Goal: Information Seeking & Learning: Learn about a topic

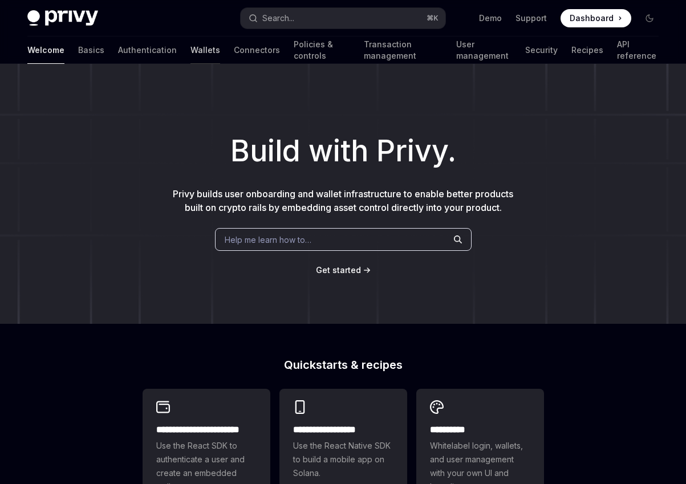
click at [191, 55] on link "Wallets" at bounding box center [206, 50] width 30 height 27
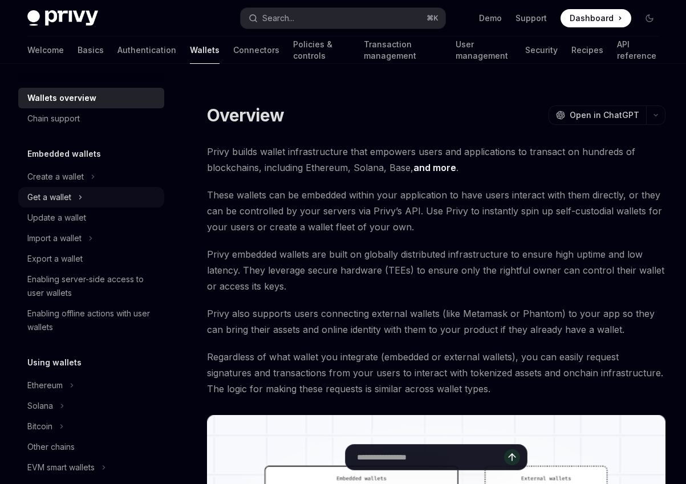
click at [94, 193] on button "Get a wallet" at bounding box center [91, 197] width 146 height 21
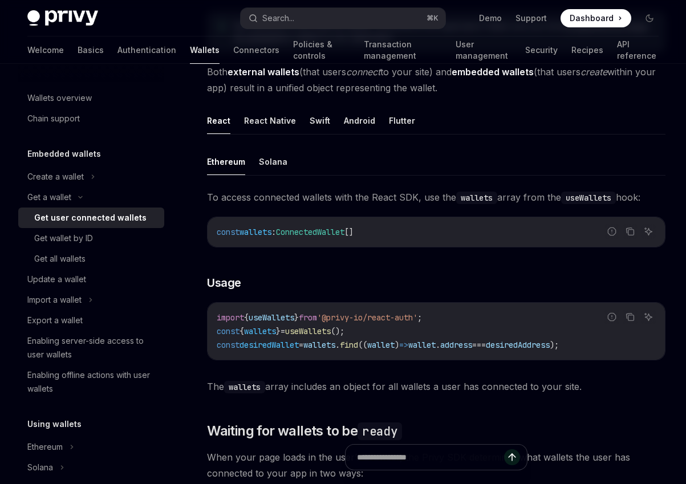
scroll to position [291, 0]
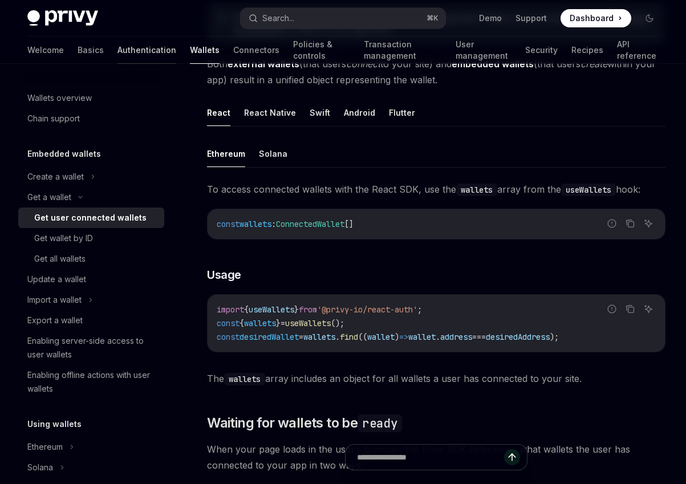
click at [118, 46] on link "Authentication" at bounding box center [147, 50] width 59 height 27
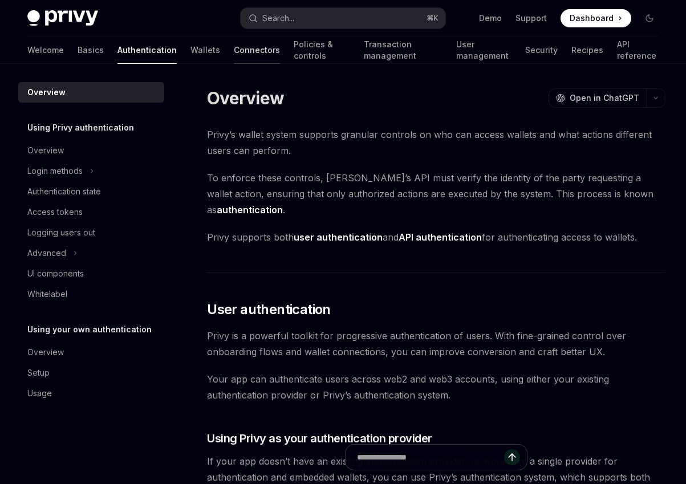
click at [234, 56] on link "Connectors" at bounding box center [257, 50] width 46 height 27
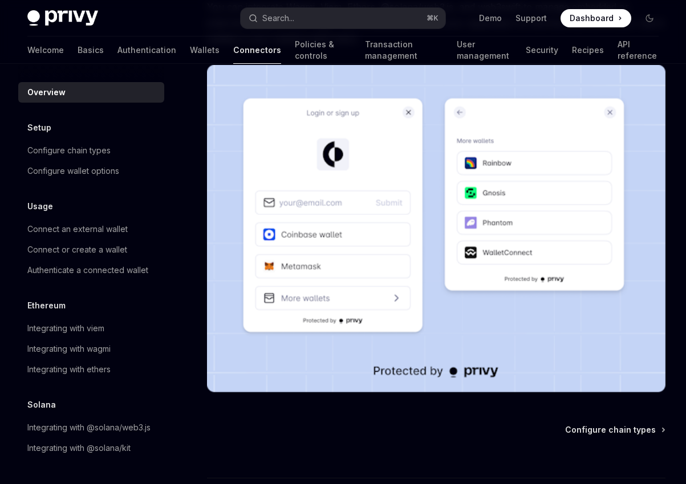
scroll to position [181, 0]
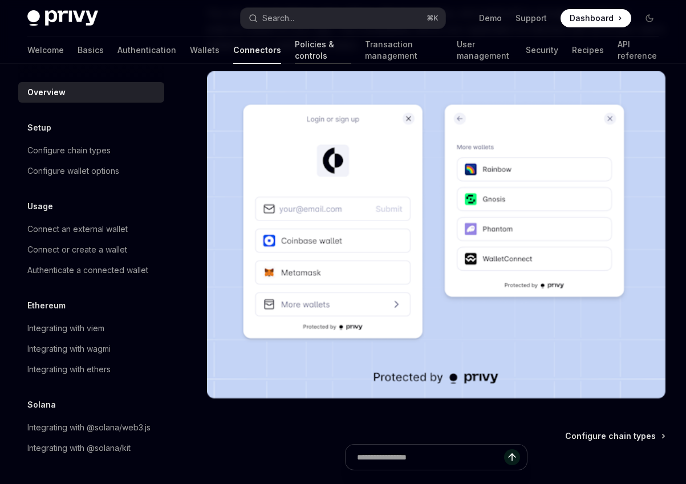
click at [298, 59] on link "Policies & controls" at bounding box center [323, 50] width 56 height 27
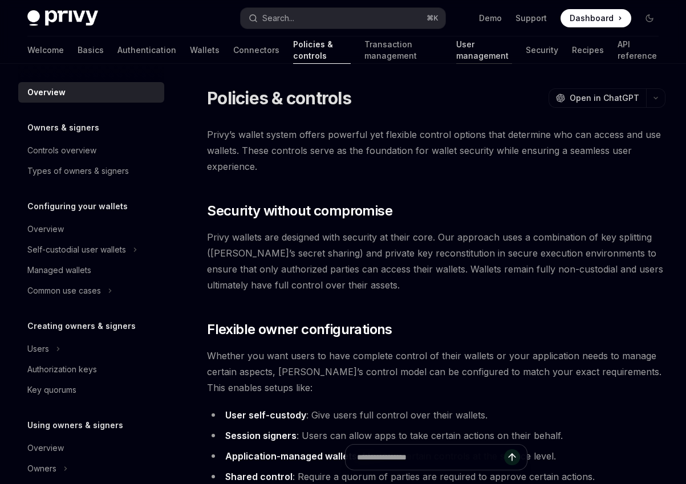
click at [471, 47] on link "User management" at bounding box center [483, 50] width 55 height 27
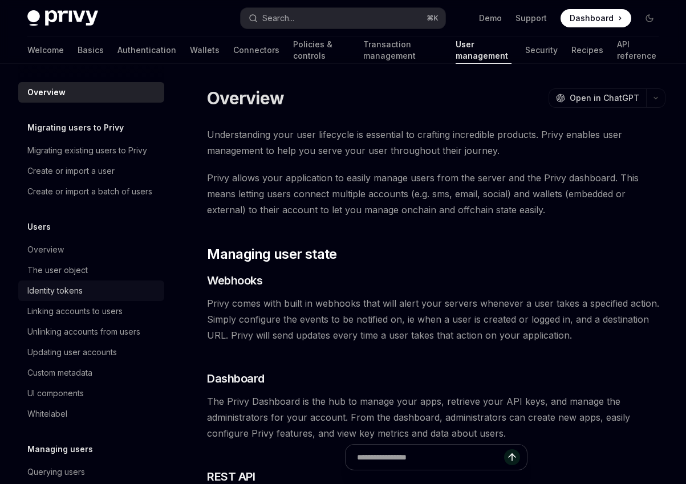
click at [87, 296] on div "Identity tokens" at bounding box center [92, 291] width 130 height 14
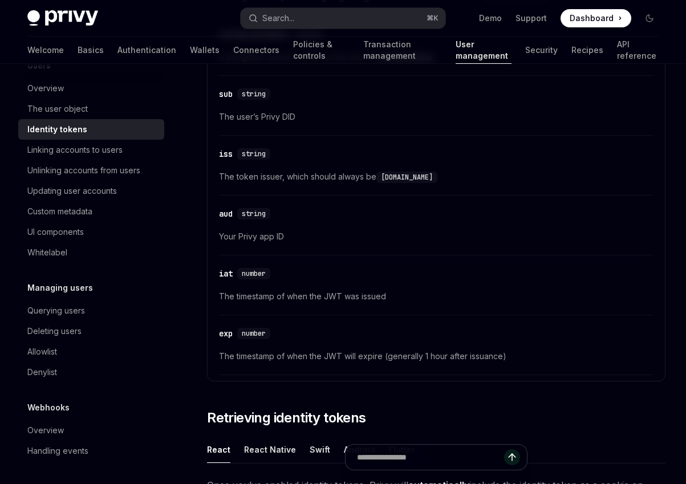
scroll to position [650, 0]
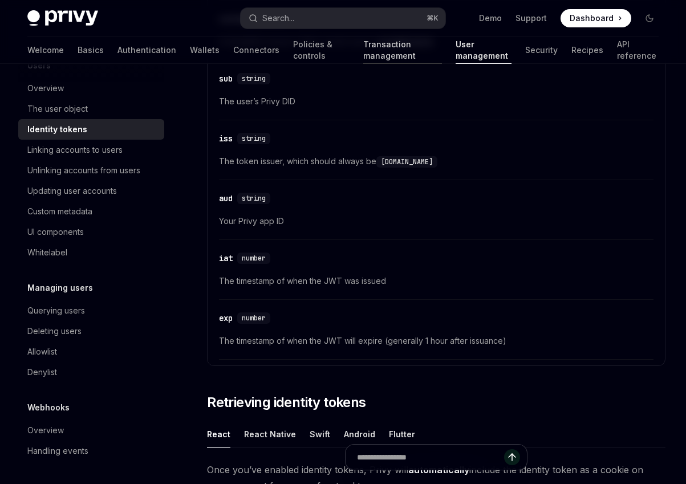
click at [384, 43] on link "Transaction management" at bounding box center [402, 50] width 79 height 27
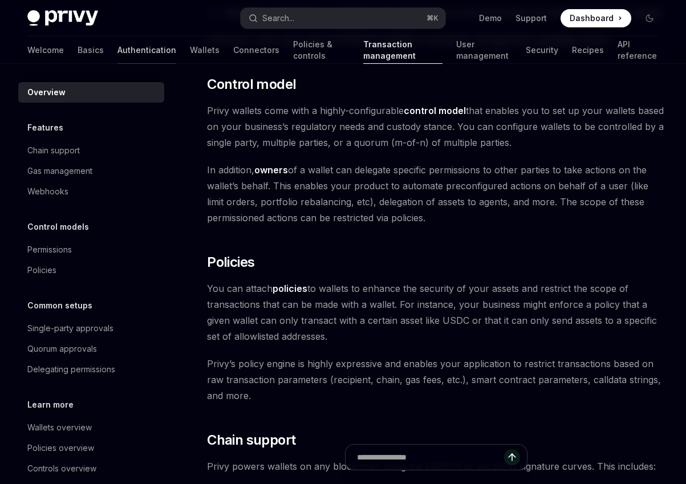
click at [118, 50] on link "Authentication" at bounding box center [147, 50] width 59 height 27
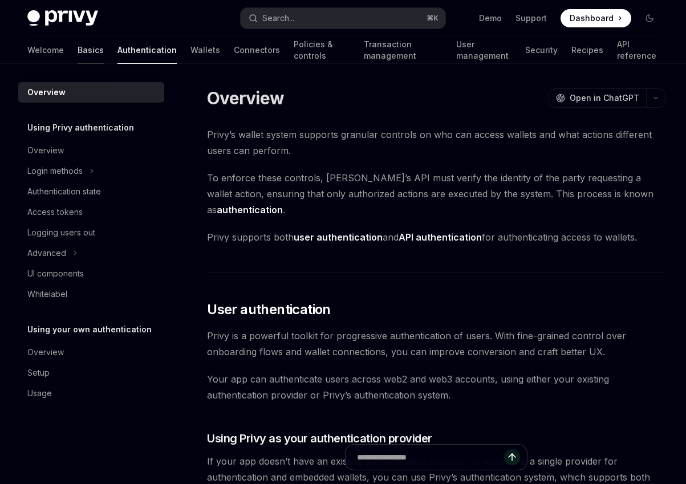
click at [78, 49] on link "Basics" at bounding box center [91, 50] width 26 height 27
type textarea "*"
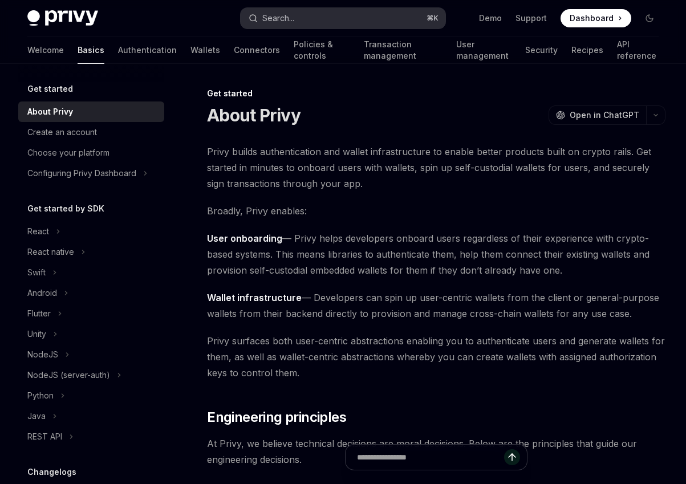
click at [307, 13] on button "Search... ⌘ K" at bounding box center [343, 18] width 204 height 21
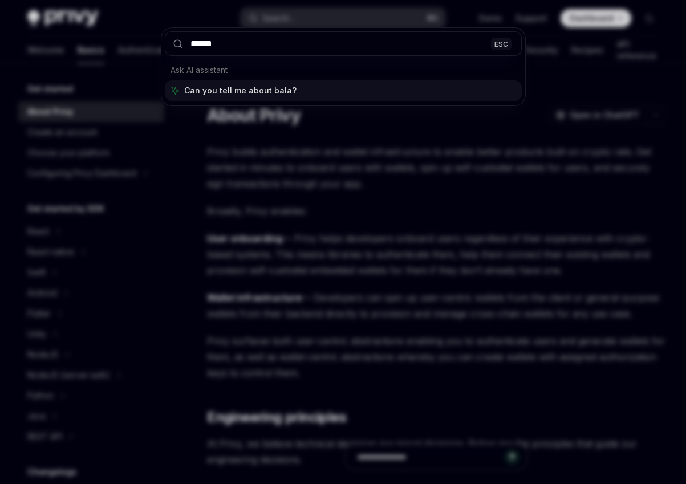
type input "*******"
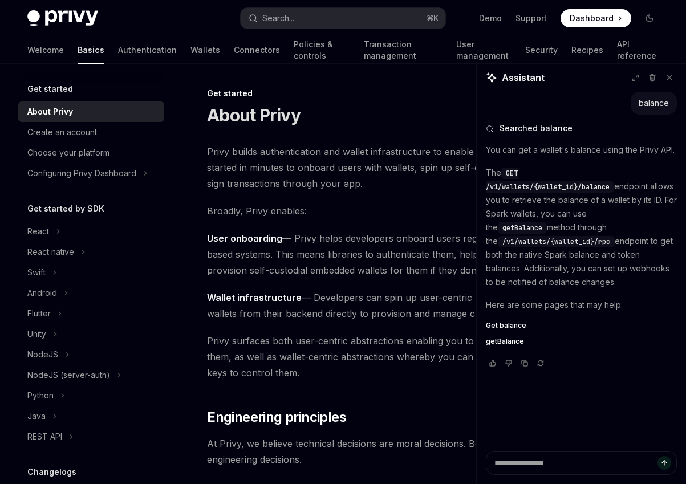
type textarea "*"
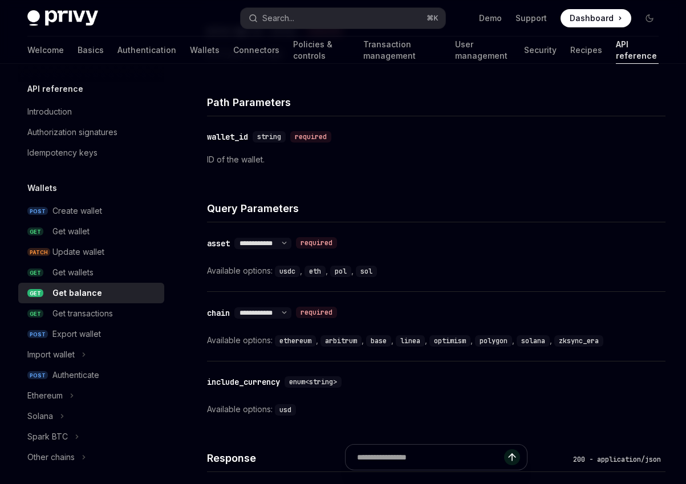
scroll to position [648, 0]
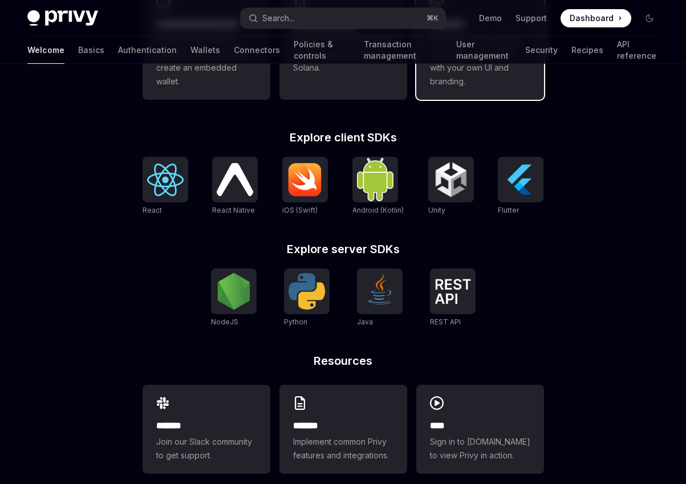
scroll to position [423, 0]
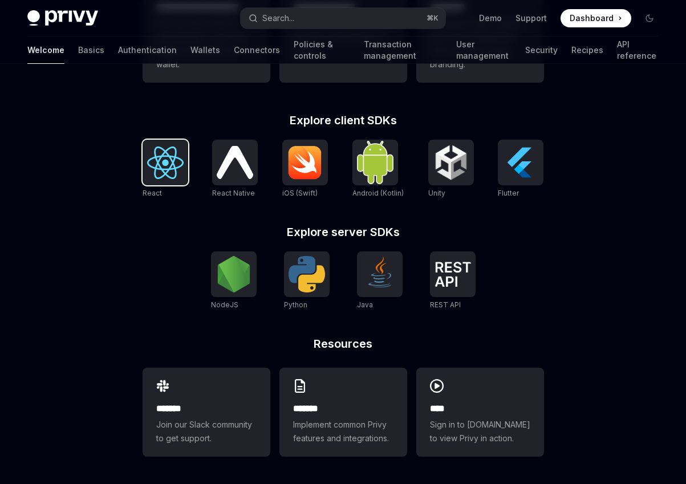
click at [177, 181] on div at bounding box center [166, 163] width 46 height 46
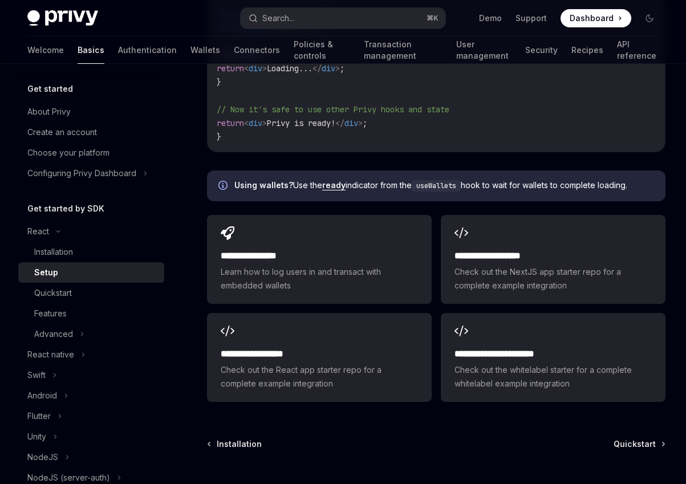
scroll to position [1478, 0]
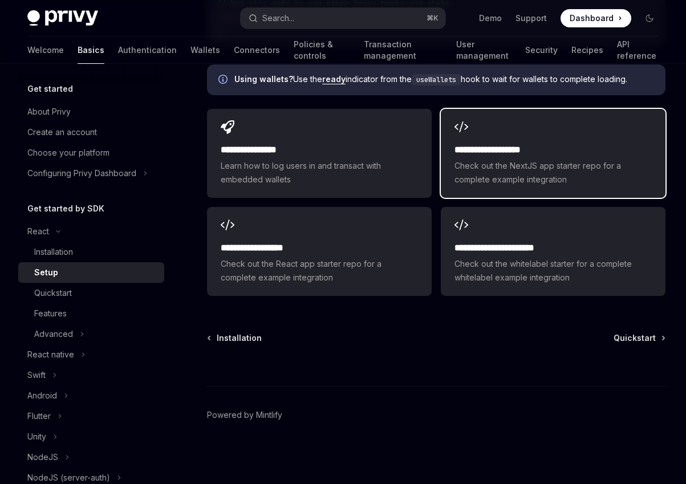
click at [500, 151] on h2 "**********" at bounding box center [553, 150] width 197 height 14
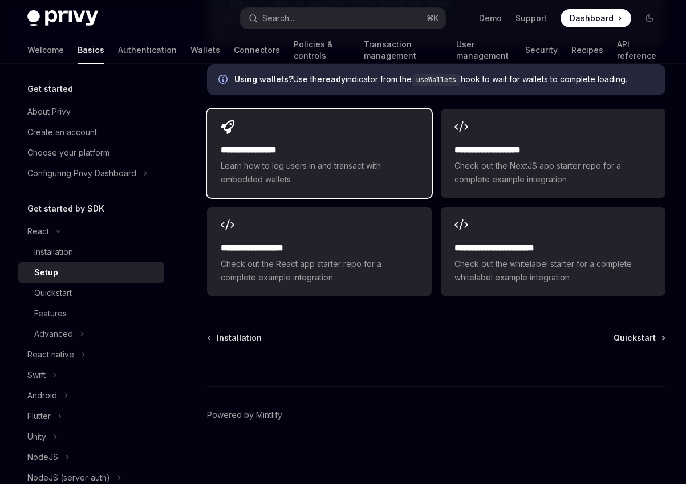
click at [365, 173] on span "Learn how to log users in and transact with embedded wallets" at bounding box center [319, 172] width 197 height 27
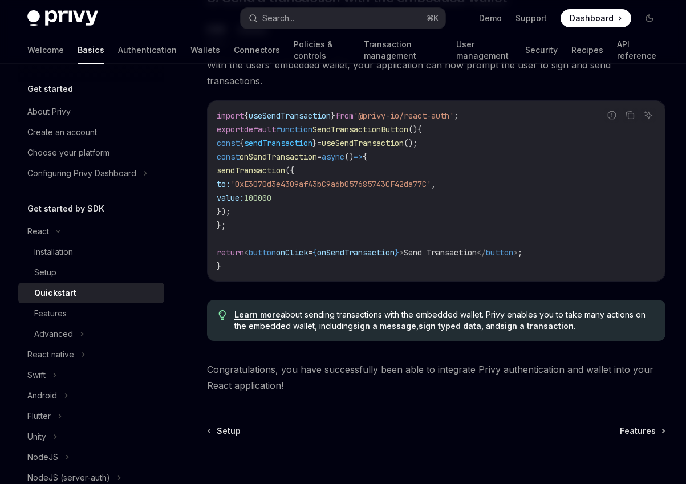
scroll to position [1094, 0]
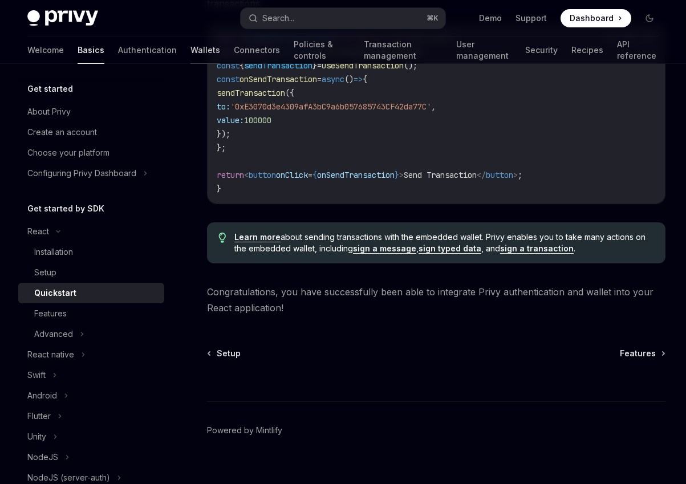
click at [191, 50] on link "Wallets" at bounding box center [206, 50] width 30 height 27
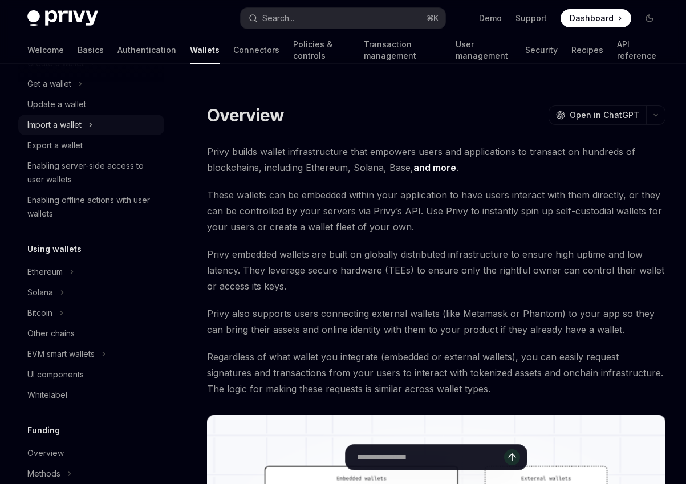
scroll to position [156, 0]
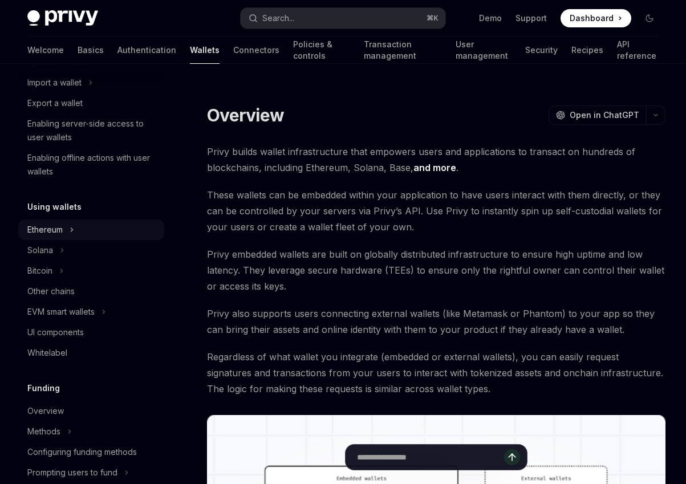
click at [76, 229] on button "Ethereum" at bounding box center [91, 230] width 146 height 21
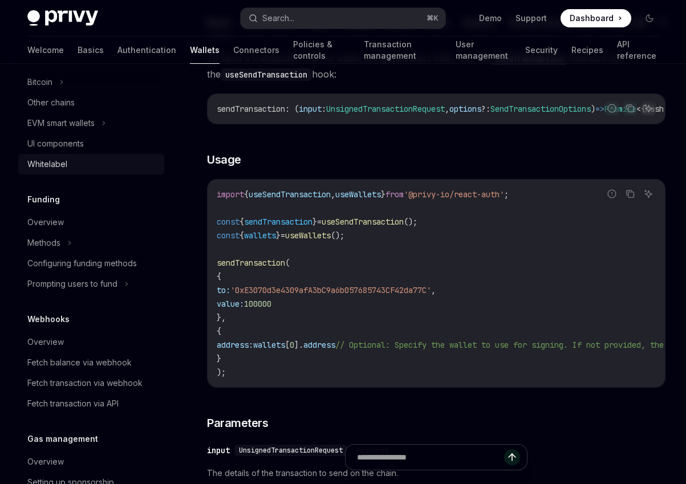
scroll to position [546, 0]
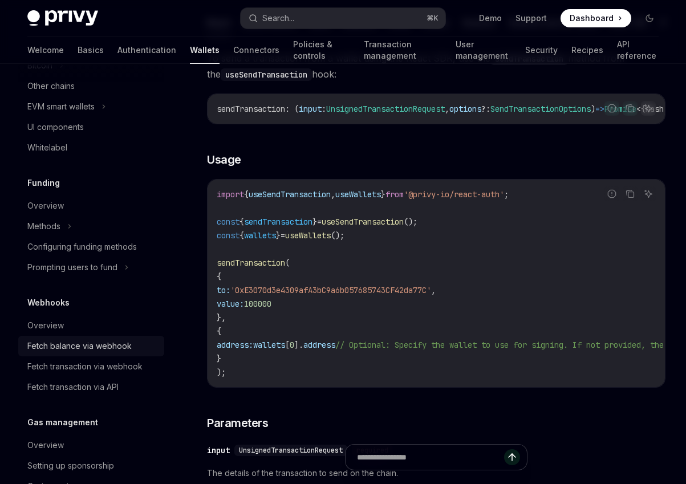
click at [125, 353] on div "Fetch balance via webhook" at bounding box center [79, 346] width 104 height 14
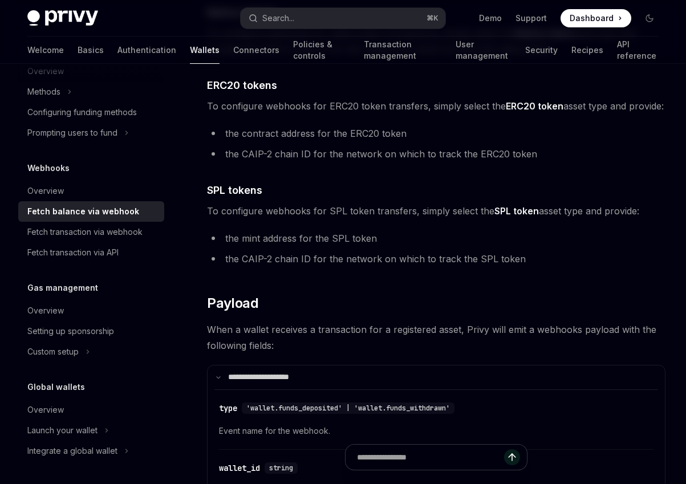
scroll to position [694, 0]
click at [99, 350] on button "Custom setup" at bounding box center [91, 352] width 146 height 21
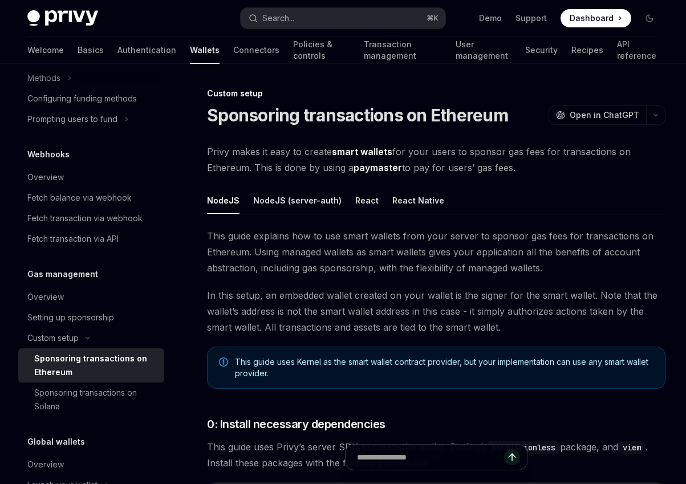
click at [94, 281] on h5 "Gas management" at bounding box center [62, 275] width 71 height 14
click at [70, 304] on div "Overview" at bounding box center [92, 297] width 130 height 14
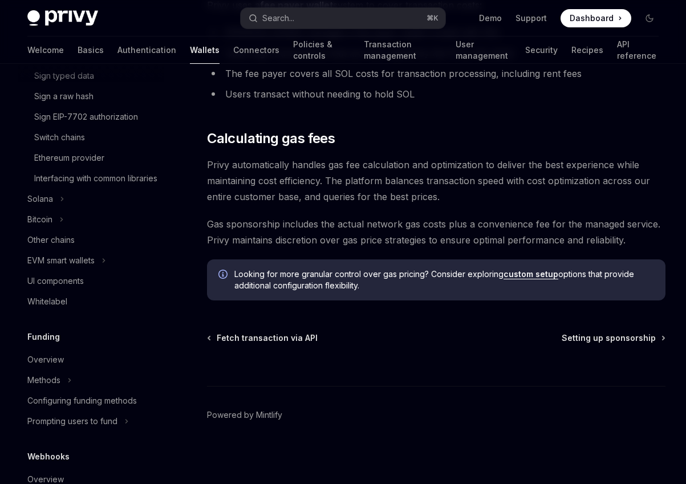
scroll to position [379, 0]
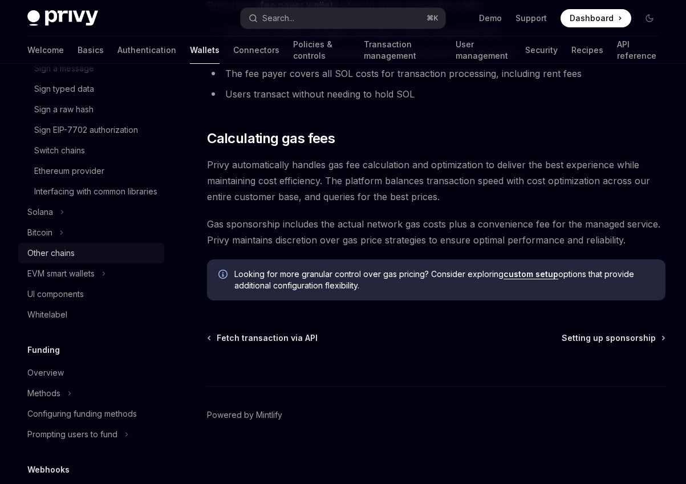
click at [88, 260] on div "Other chains" at bounding box center [92, 253] width 130 height 14
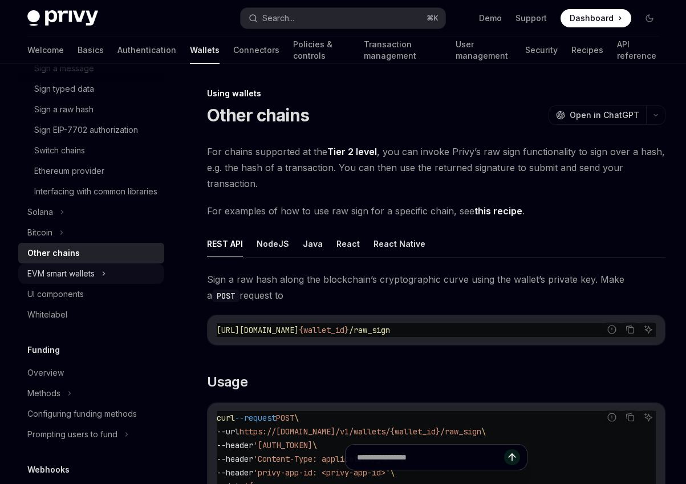
click at [109, 284] on button "EVM smart wallets" at bounding box center [91, 274] width 146 height 21
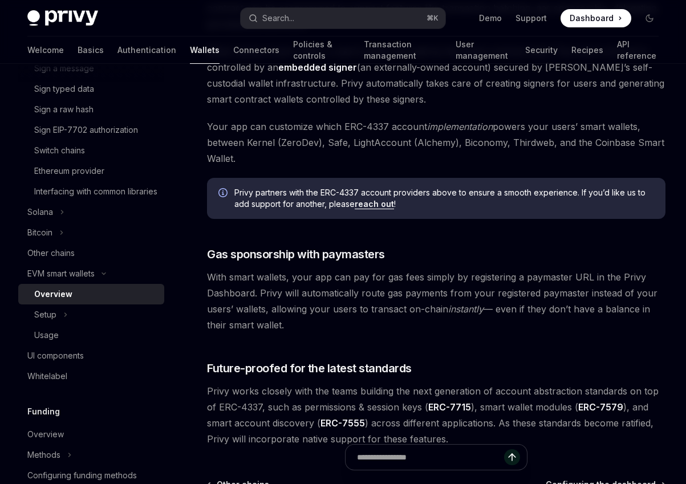
scroll to position [882, 0]
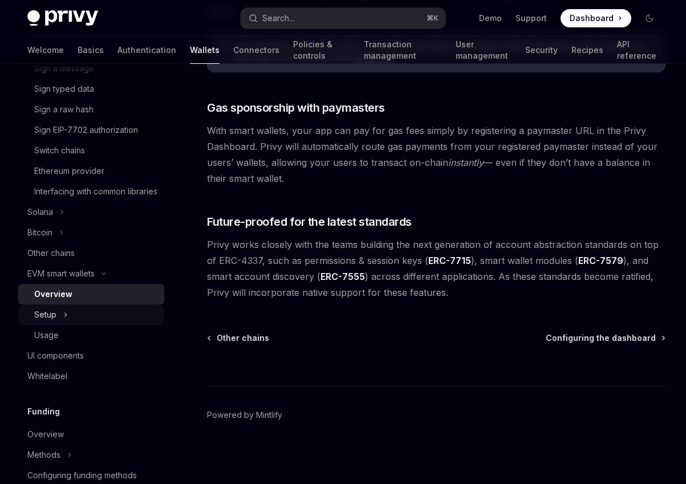
click at [79, 321] on button "Setup" at bounding box center [91, 315] width 146 height 21
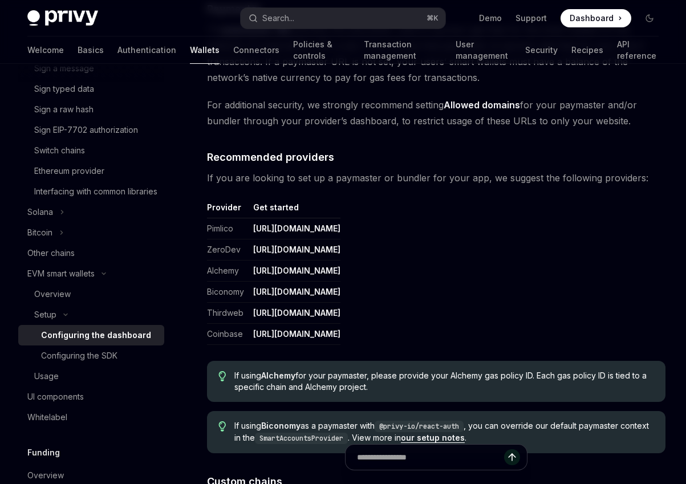
scroll to position [1292, 0]
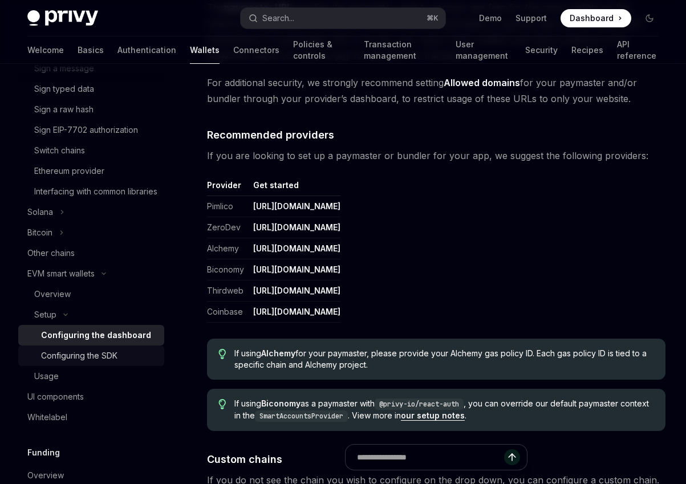
click at [96, 363] on div "Configuring the SDK" at bounding box center [79, 356] width 76 height 14
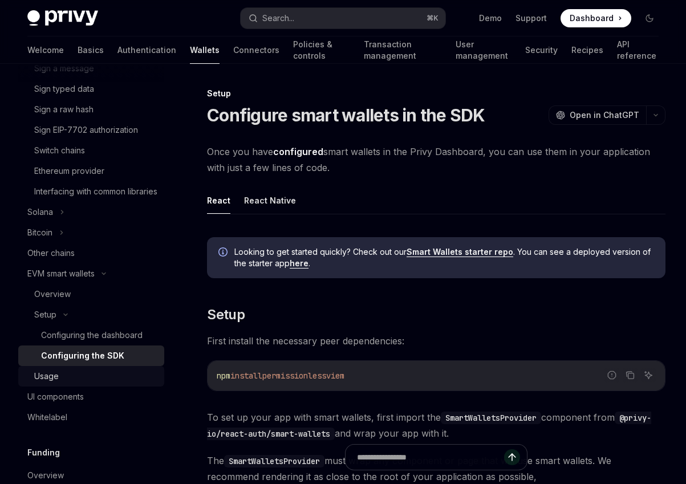
click at [96, 383] on div "Usage" at bounding box center [95, 377] width 123 height 14
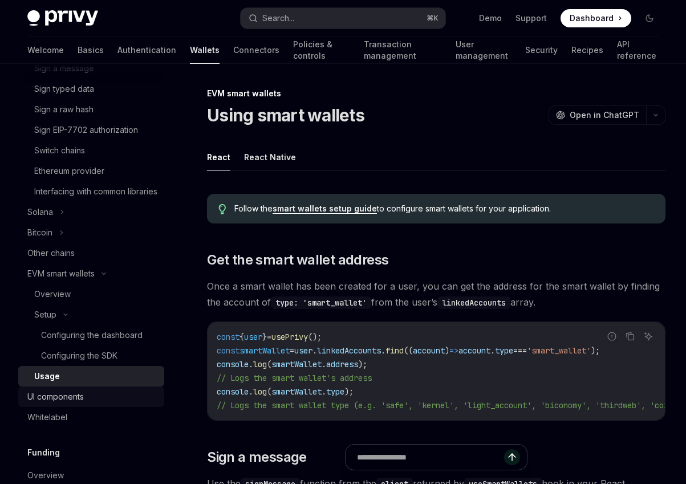
click at [96, 407] on link "UI components" at bounding box center [91, 397] width 146 height 21
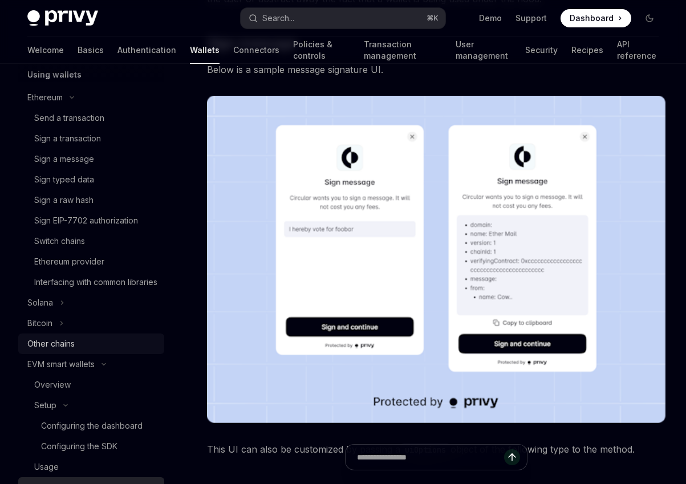
scroll to position [285, 0]
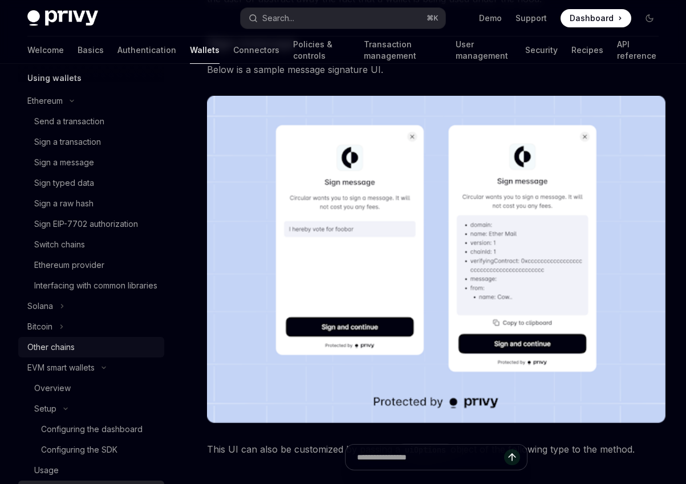
click at [136, 264] on div "Ethereum provider" at bounding box center [95, 265] width 123 height 14
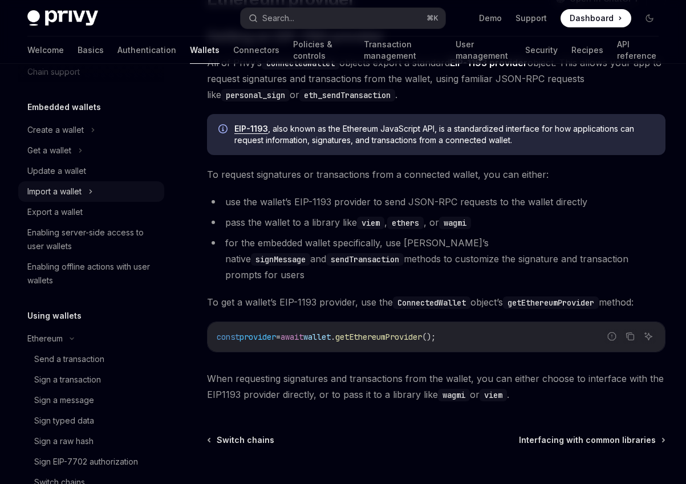
scroll to position [39, 0]
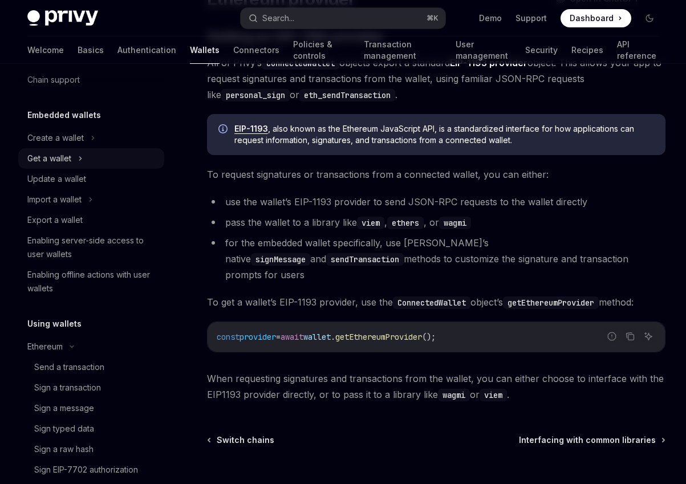
click at [92, 153] on button "Get a wallet" at bounding box center [91, 158] width 146 height 21
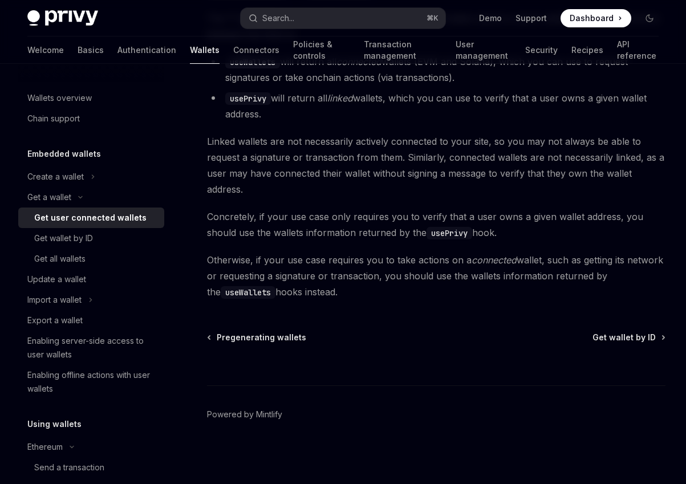
scroll to position [993, 0]
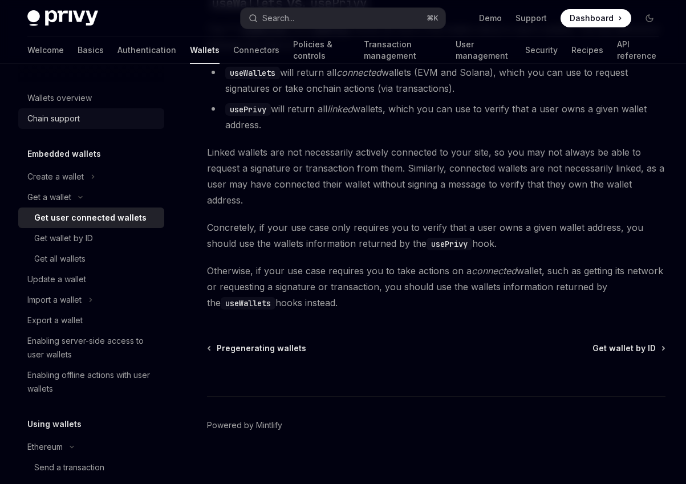
click at [84, 115] on div "Chain support" at bounding box center [92, 119] width 130 height 14
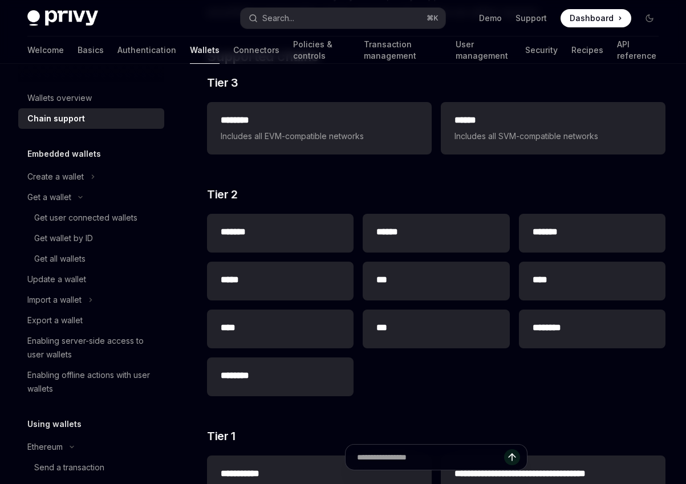
scroll to position [114, 0]
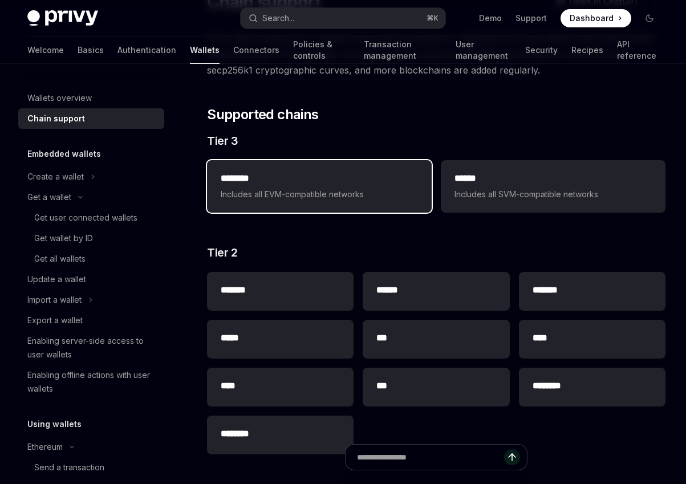
click at [361, 192] on span "Includes all EVM-compatible networks" at bounding box center [319, 195] width 197 height 14
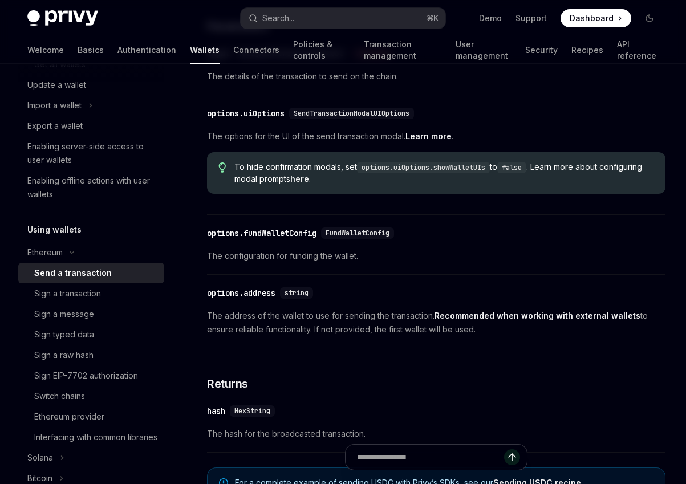
scroll to position [541, 0]
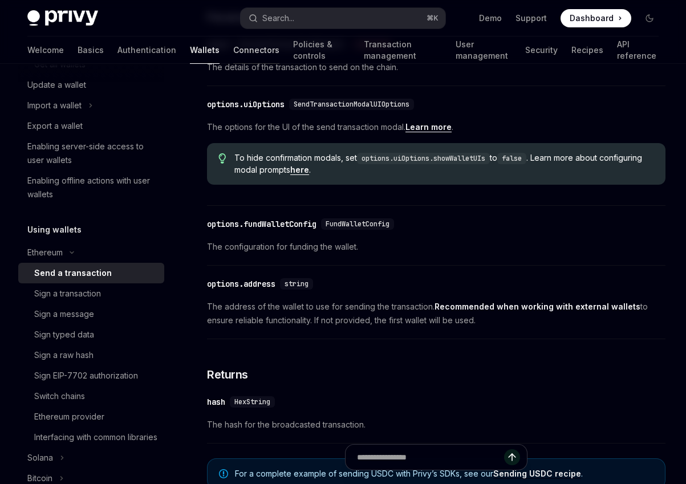
click at [233, 56] on link "Connectors" at bounding box center [256, 50] width 46 height 27
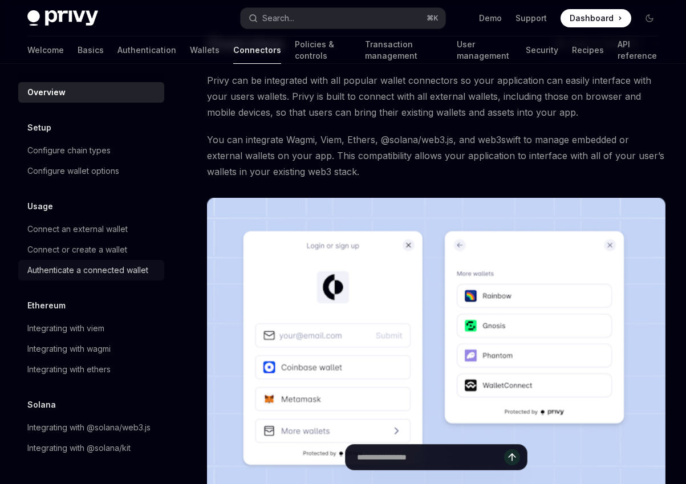
scroll to position [67, 0]
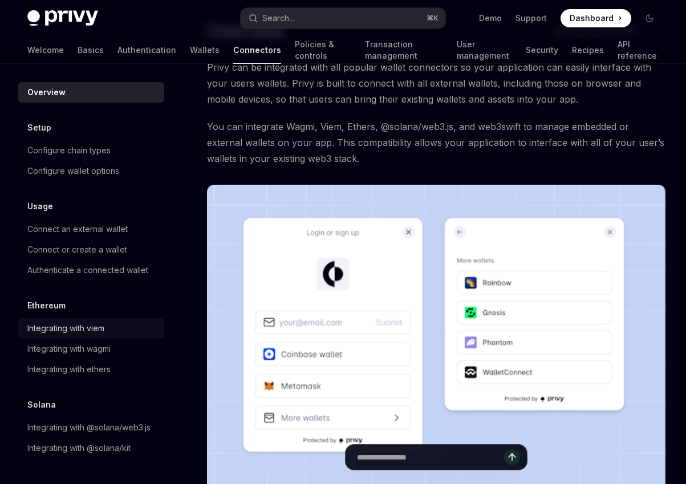
click at [98, 331] on div "Integrating with viem" at bounding box center [65, 329] width 77 height 14
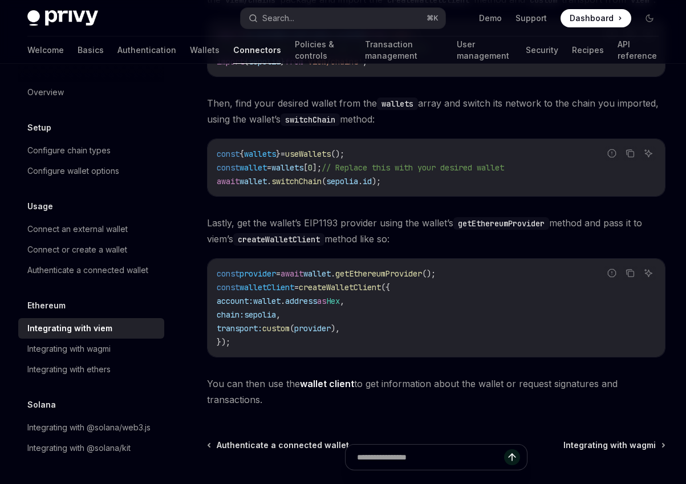
scroll to position [214, 0]
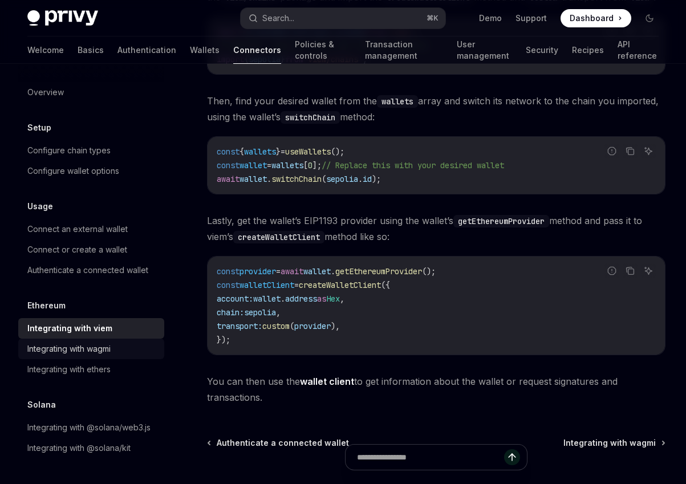
click at [79, 344] on div "Integrating with wagmi" at bounding box center [68, 349] width 83 height 14
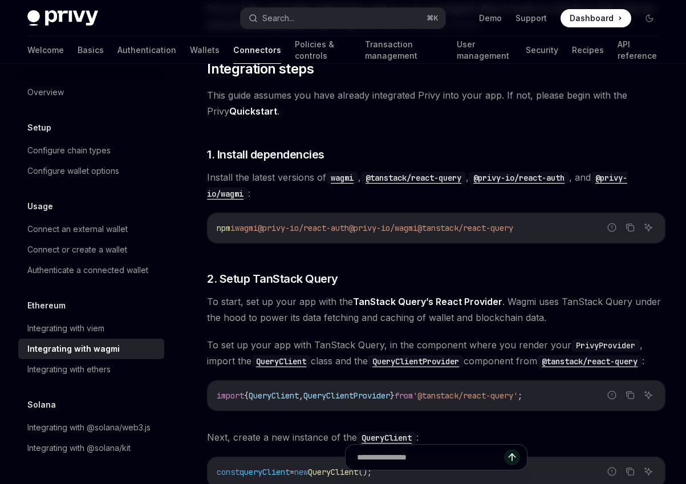
scroll to position [187, 0]
click at [298, 225] on span "@privy-io/react-auth" at bounding box center [303, 227] width 91 height 10
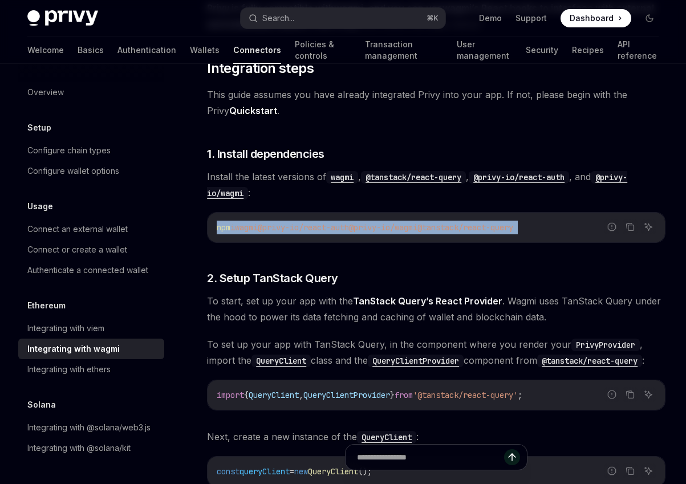
click at [298, 225] on span "@privy-io/react-auth" at bounding box center [303, 227] width 91 height 10
copy div "npm i wagmi @privy-io/react-auth @privy-io/wagmi @tanstack/react-query"
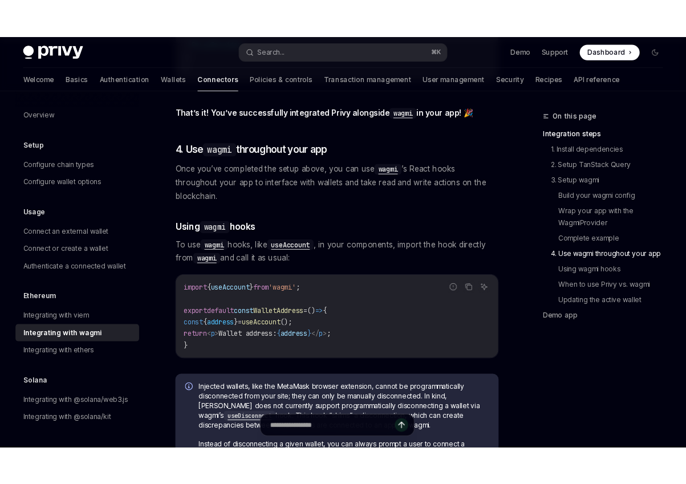
scroll to position [2512, 0]
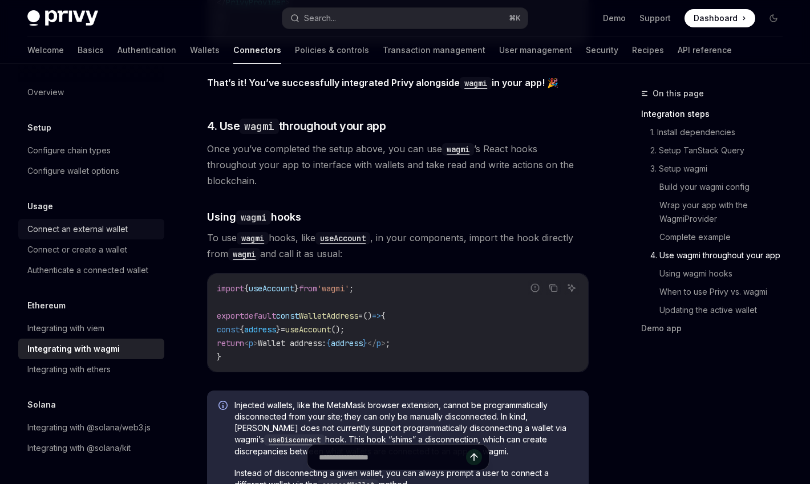
type textarea "*"
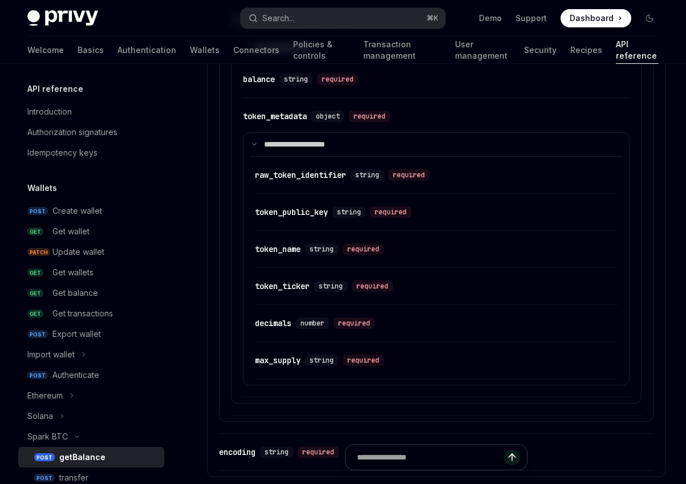
scroll to position [1500, 0]
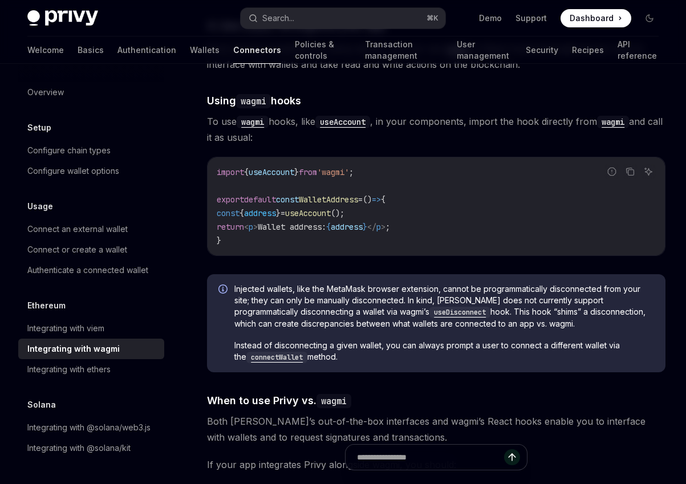
scroll to position [2504, 0]
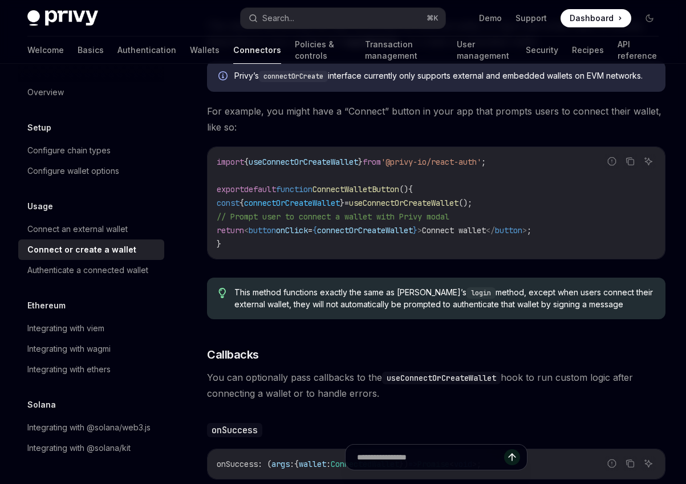
scroll to position [310, 0]
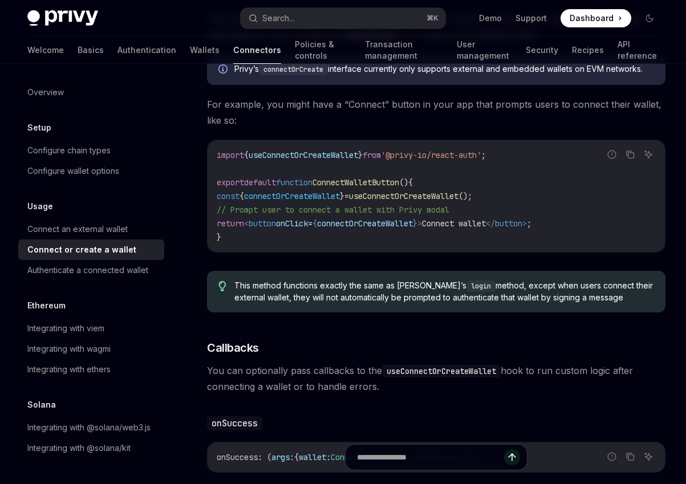
click at [167, 58] on div "Welcome Basics Authentication Wallets Connectors Policies & controls Transactio…" at bounding box center [342, 50] width 631 height 27
click at [190, 54] on link "Wallets" at bounding box center [205, 50] width 30 height 27
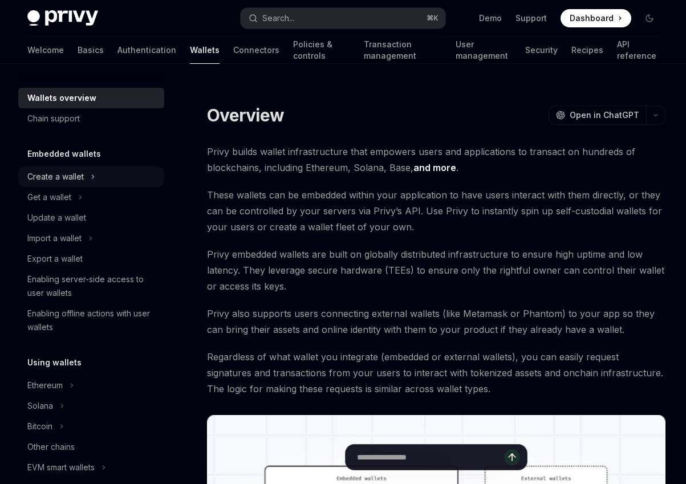
click at [75, 177] on div "Create a wallet" at bounding box center [55, 177] width 56 height 14
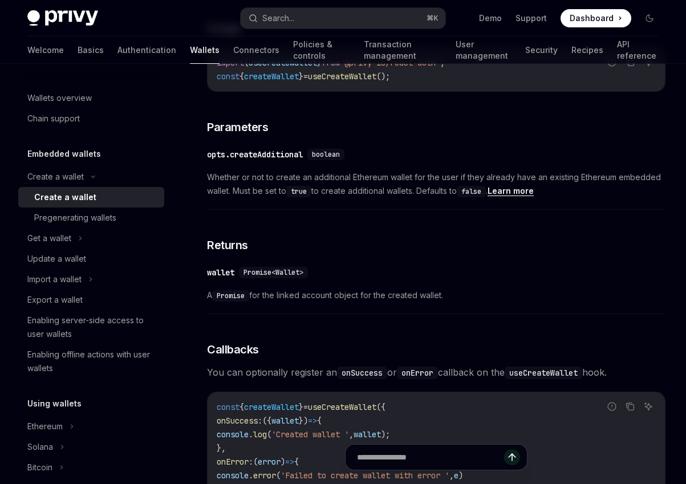
scroll to position [511, 0]
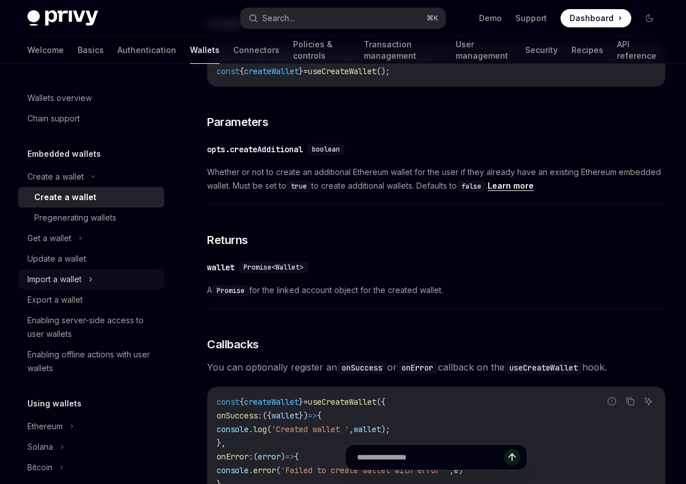
click at [93, 274] on icon at bounding box center [90, 280] width 5 height 14
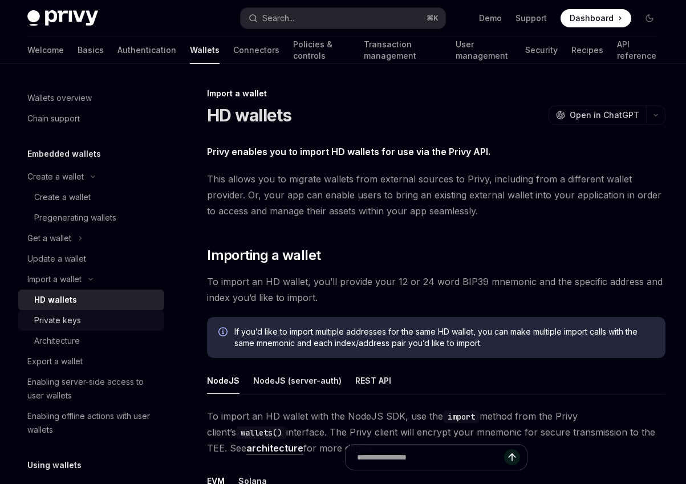
click at [93, 319] on div "Private keys" at bounding box center [95, 321] width 123 height 14
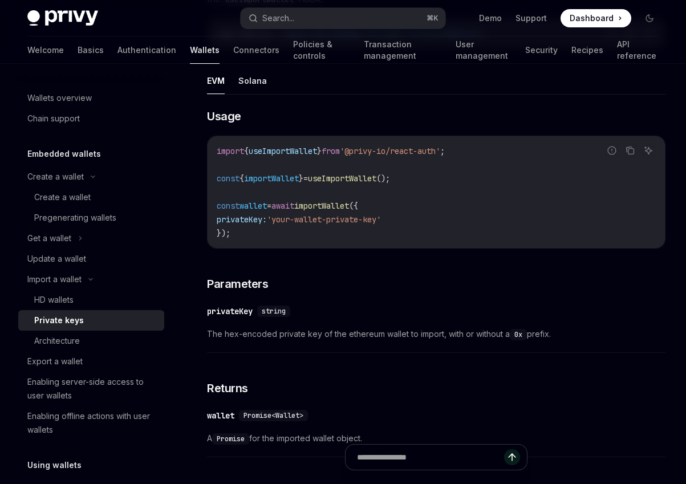
scroll to position [349, 0]
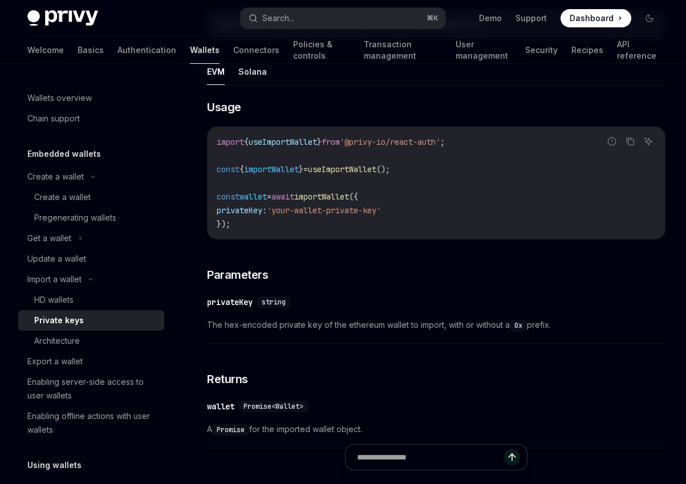
click at [66, 310] on link "Private keys" at bounding box center [91, 320] width 146 height 21
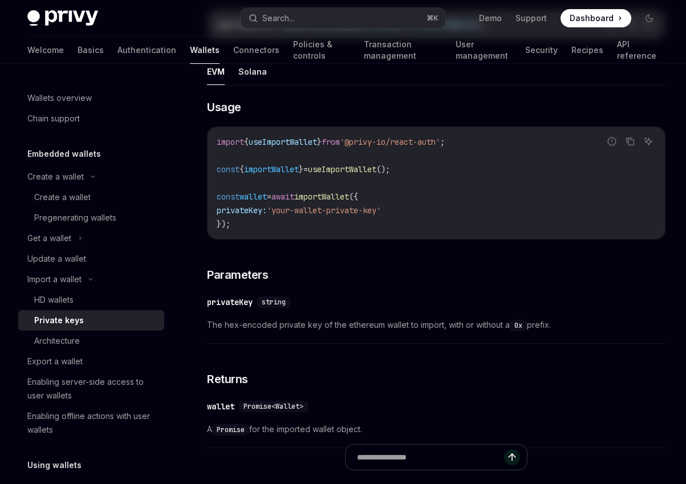
scroll to position [0, 0]
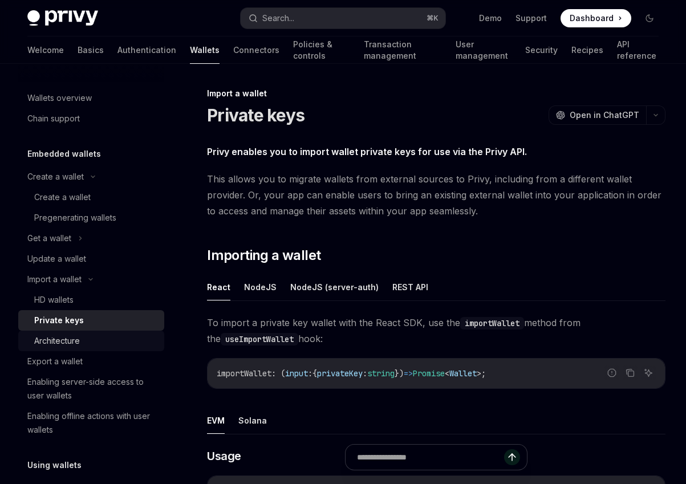
click at [72, 348] on link "Architecture" at bounding box center [91, 341] width 146 height 21
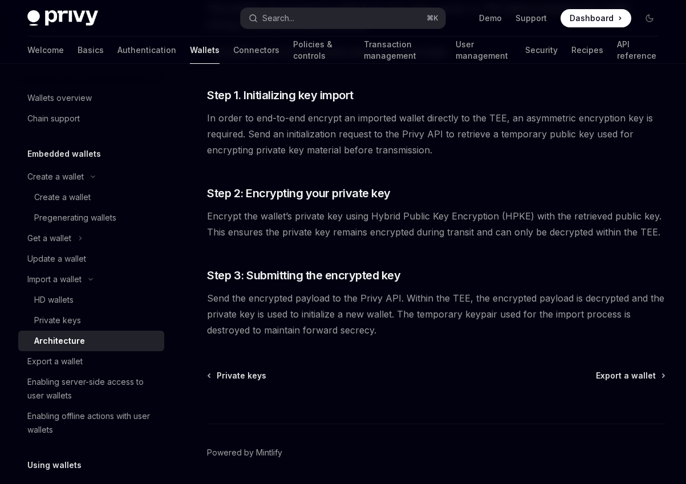
scroll to position [225, 0]
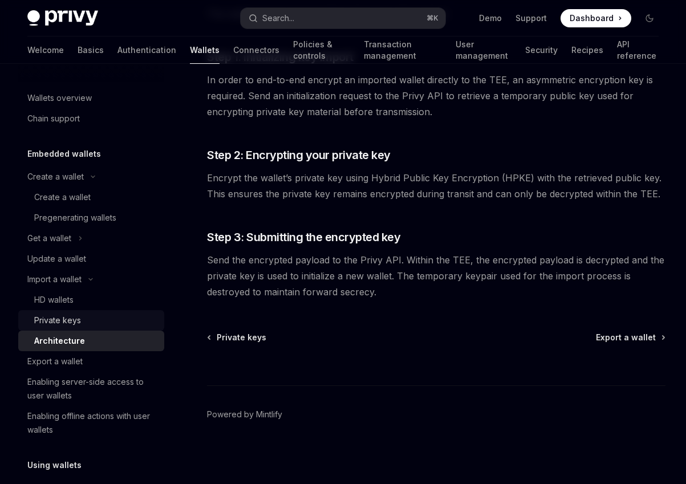
click at [78, 326] on div "Private keys" at bounding box center [57, 321] width 47 height 14
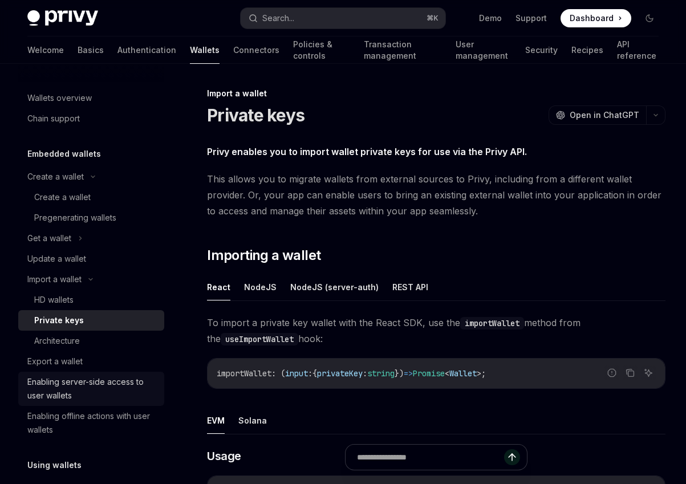
click at [98, 372] on link "Enabling server-side access to user wallets" at bounding box center [91, 389] width 146 height 34
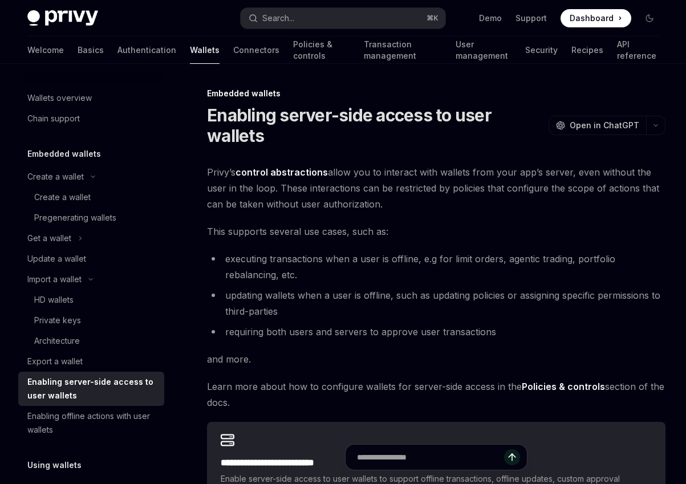
scroll to position [211, 0]
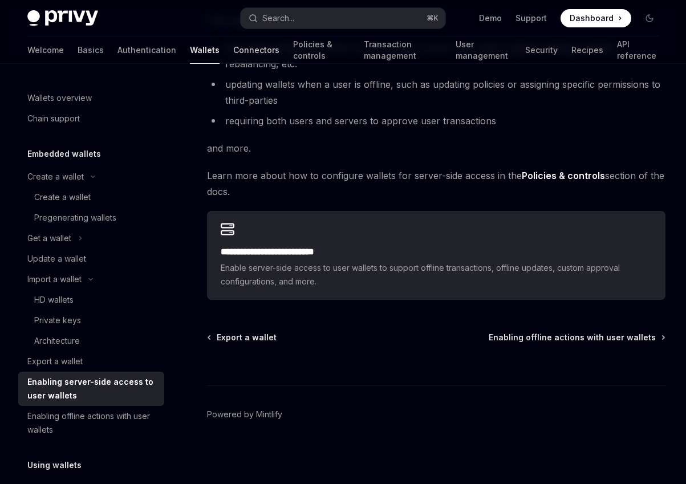
click at [233, 41] on link "Connectors" at bounding box center [256, 50] width 46 height 27
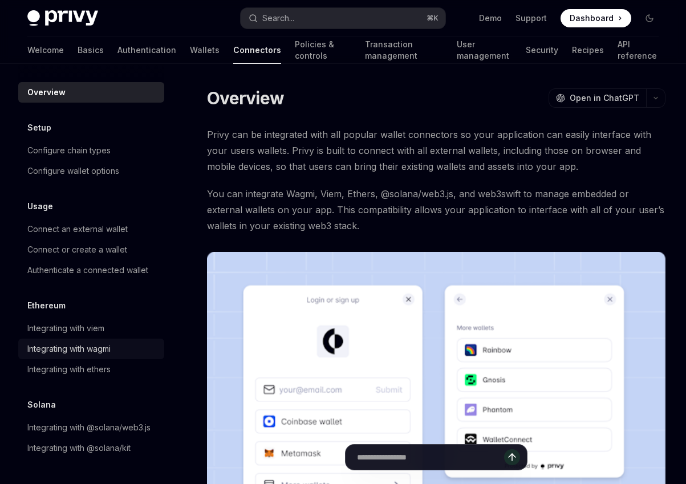
click at [86, 350] on div "Integrating with wagmi" at bounding box center [68, 349] width 83 height 14
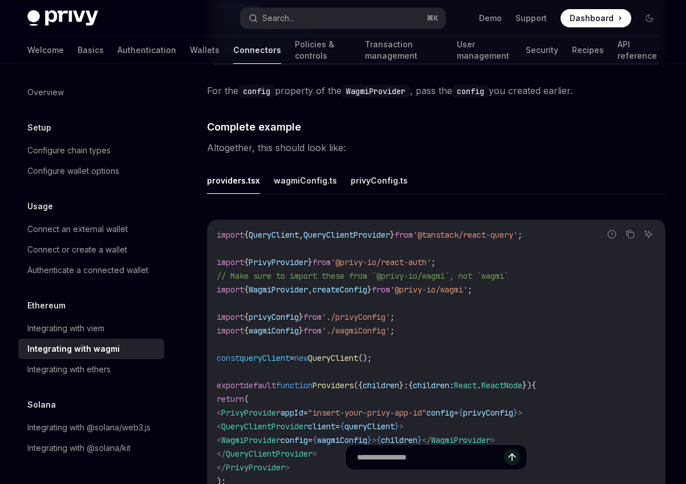
scroll to position [1935, 0]
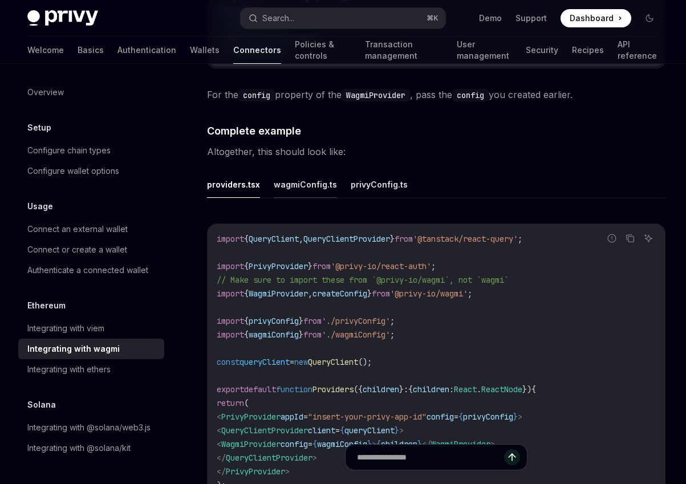
click at [312, 198] on button "wagmiConfig.ts" at bounding box center [305, 184] width 63 height 27
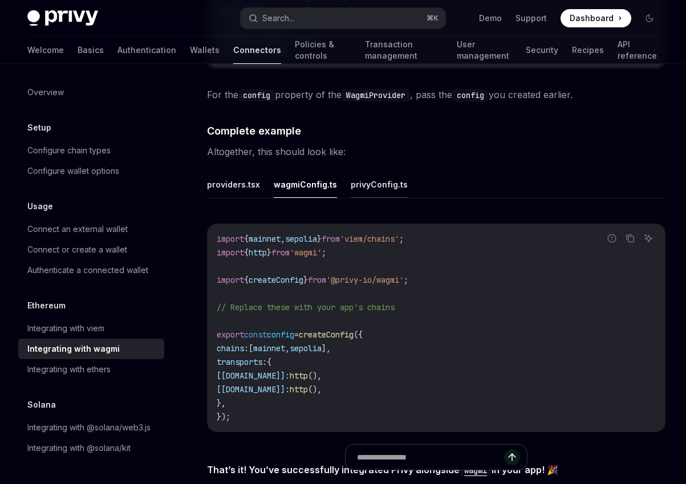
click at [372, 198] on button "privyConfig.ts" at bounding box center [379, 184] width 57 height 27
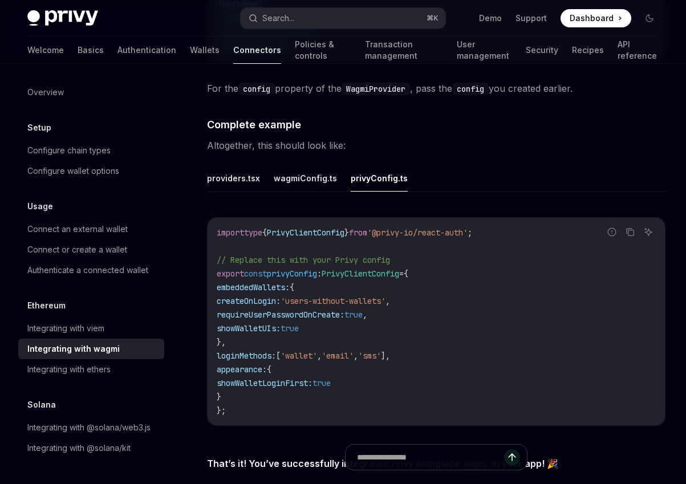
scroll to position [1963, 0]
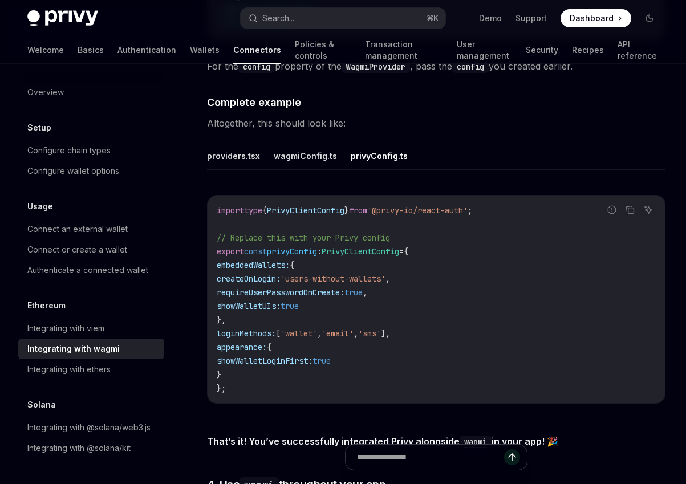
click at [283, 298] on span "requireUserPasswordOnCreate:" at bounding box center [281, 293] width 128 height 10
copy span "requireUserPasswordOnCreate"
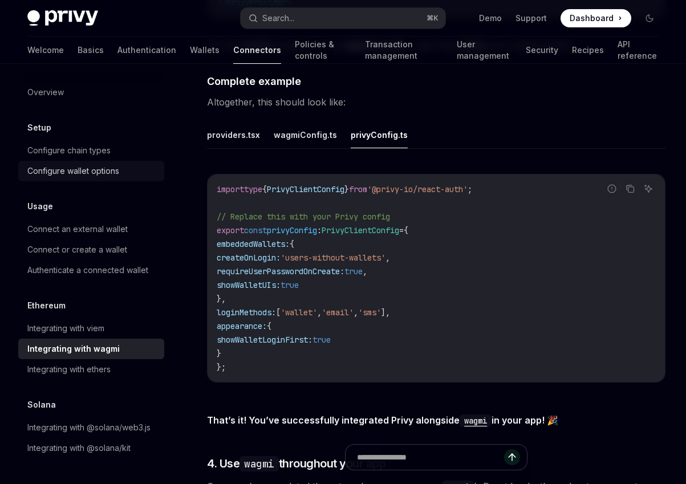
scroll to position [1971, 0]
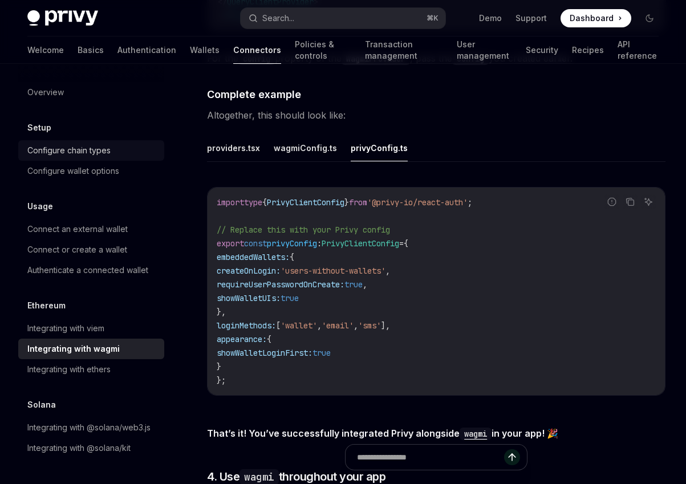
click at [104, 159] on link "Configure chain types" at bounding box center [91, 150] width 146 height 21
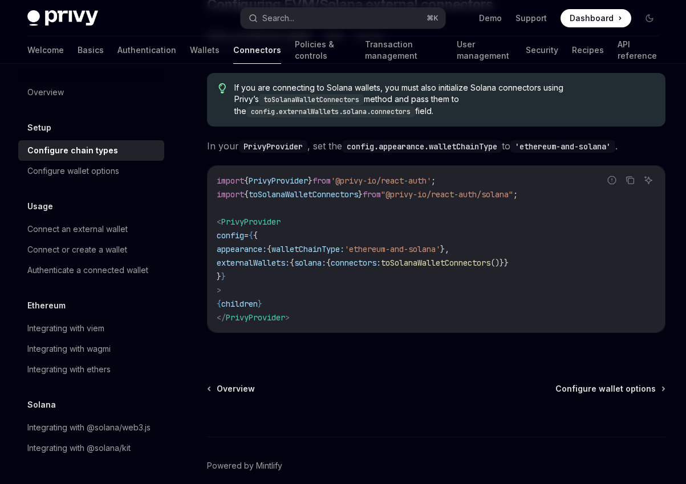
scroll to position [228, 0]
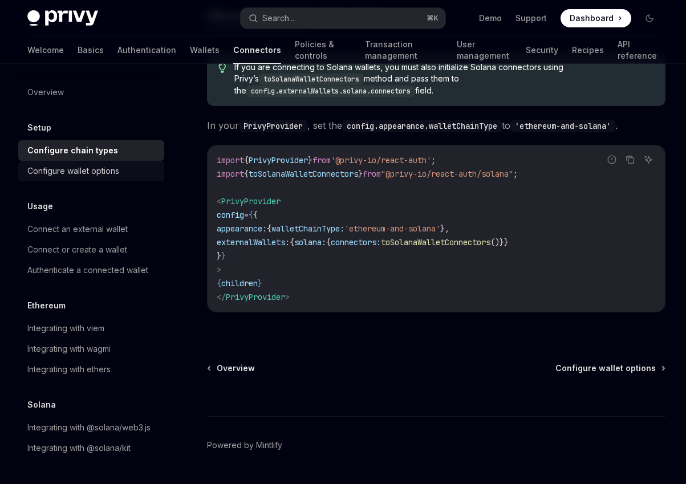
click at [144, 168] on div "Configure wallet options" at bounding box center [92, 171] width 130 height 14
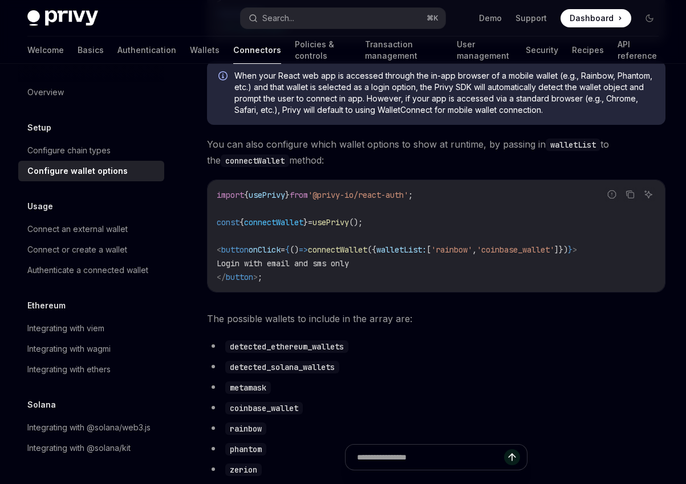
scroll to position [398, 0]
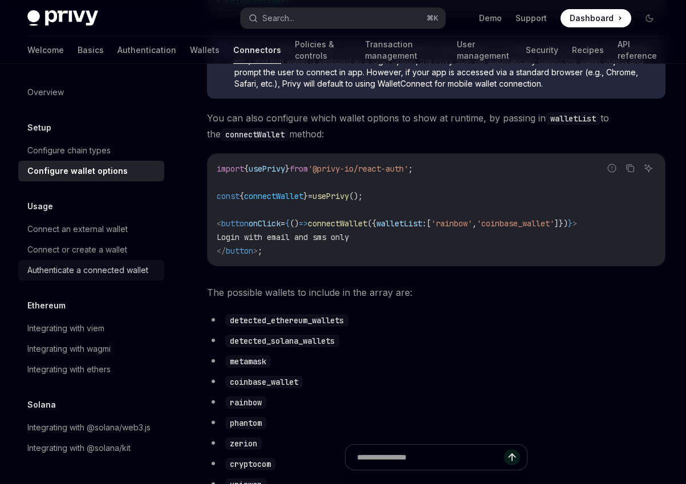
click at [122, 274] on div "Authenticate a connected wallet" at bounding box center [87, 271] width 121 height 14
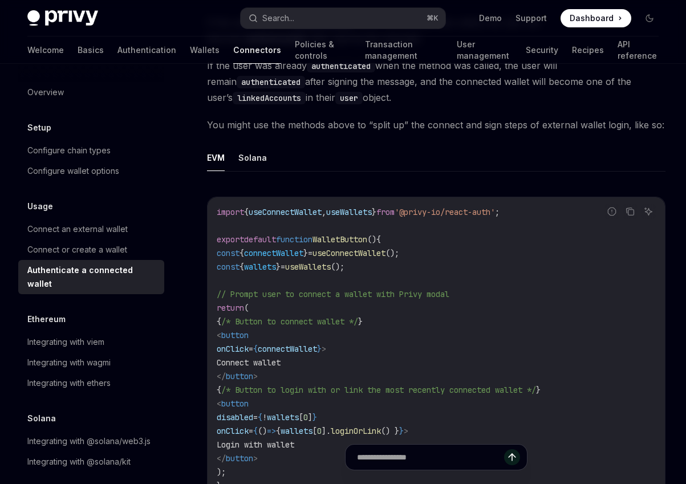
scroll to position [519, 0]
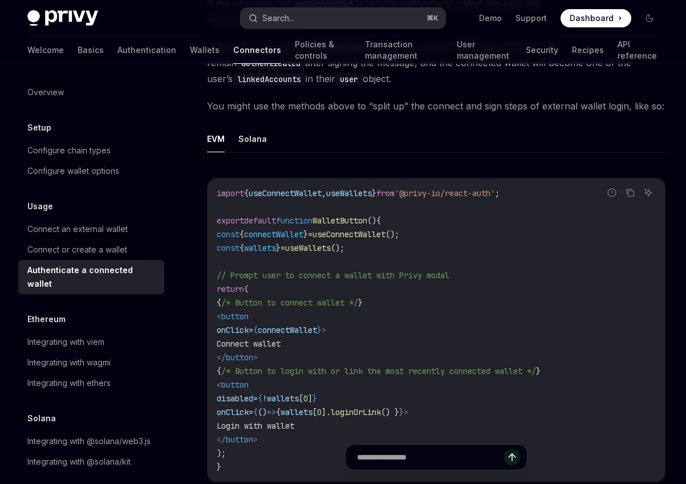
click at [270, 15] on div "Search..." at bounding box center [278, 18] width 32 height 14
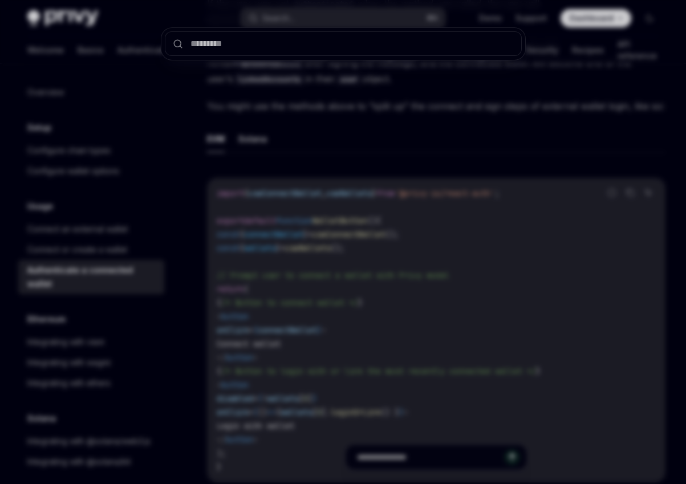
click at [119, 76] on div at bounding box center [343, 242] width 686 height 484
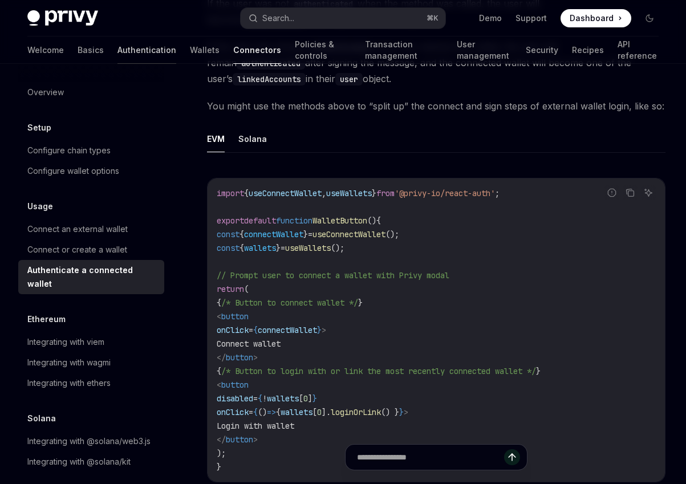
click at [118, 58] on link "Authentication" at bounding box center [147, 50] width 59 height 27
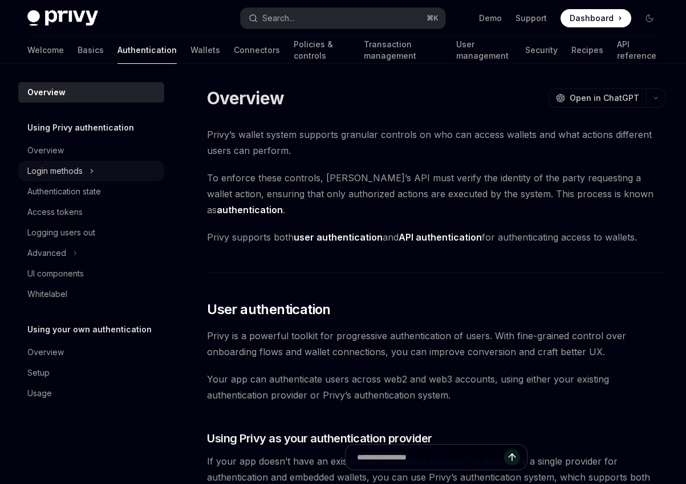
click at [93, 175] on icon at bounding box center [92, 171] width 5 height 14
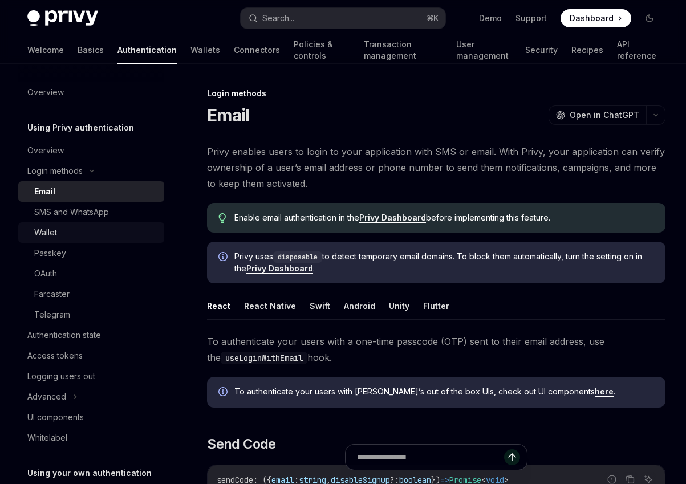
click at [86, 230] on div "Wallet" at bounding box center [95, 233] width 123 height 14
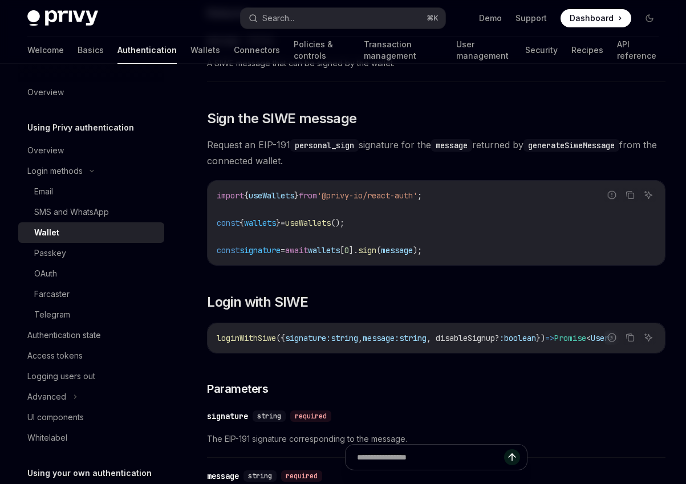
scroll to position [702, 0]
click at [88, 379] on div "Logging users out" at bounding box center [61, 377] width 68 height 14
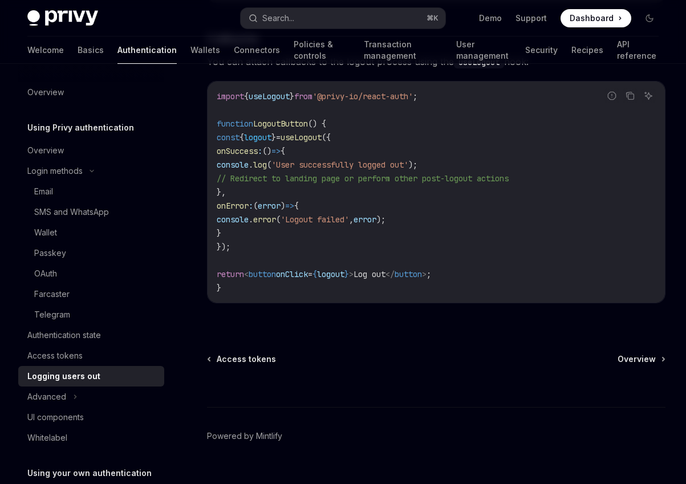
scroll to position [575, 0]
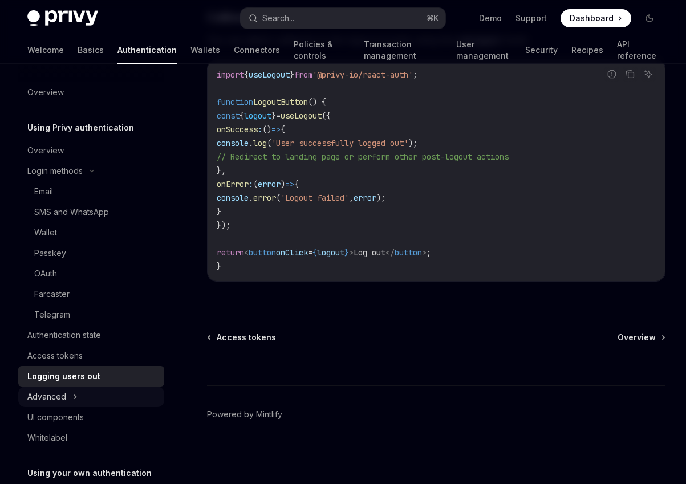
click at [76, 396] on icon at bounding box center [75, 397] width 5 height 14
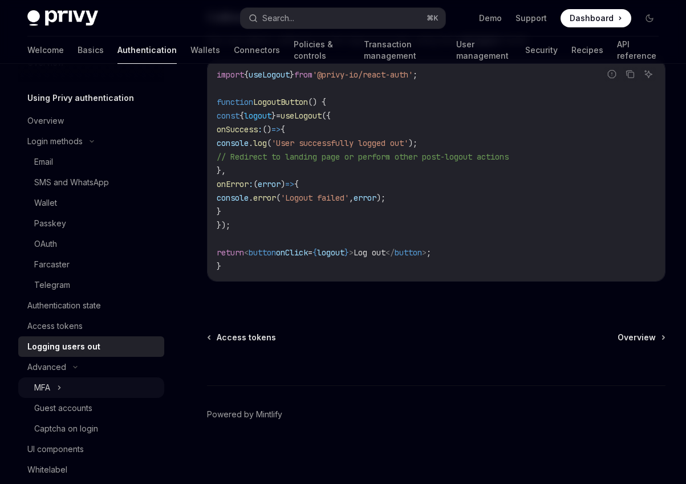
scroll to position [76, 0]
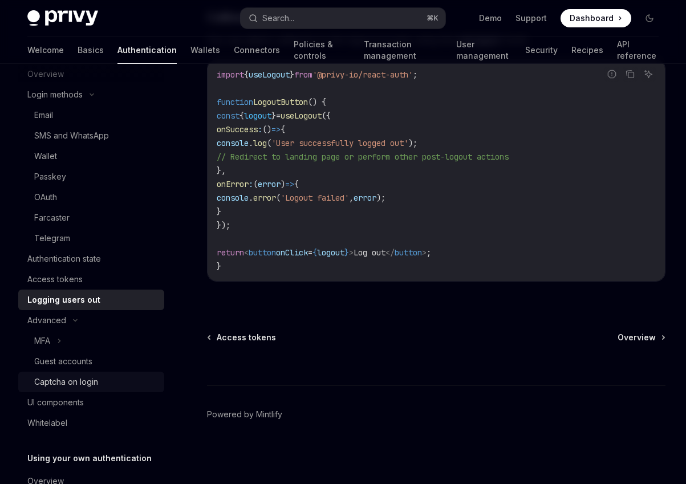
click at [103, 383] on div "Captcha on login" at bounding box center [95, 382] width 123 height 14
type textarea "*"
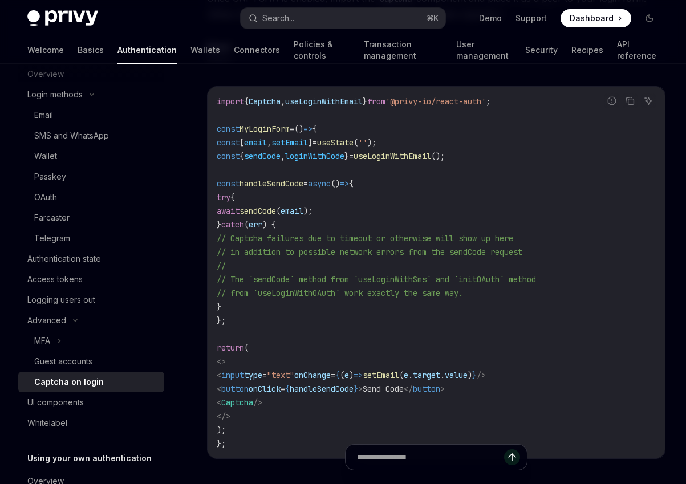
scroll to position [222, 0]
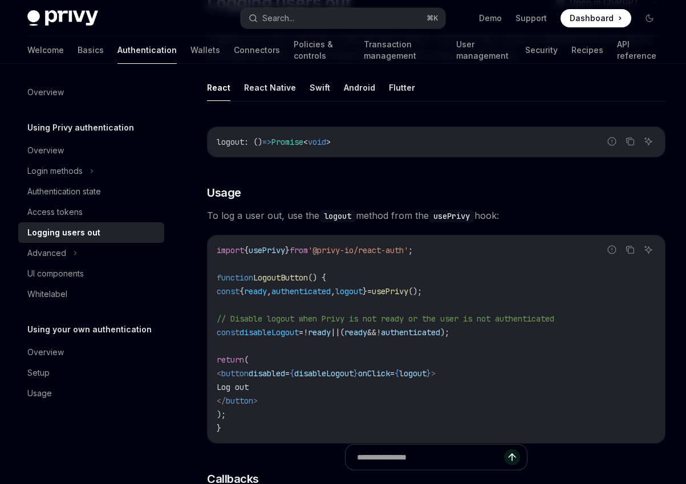
scroll to position [116, 0]
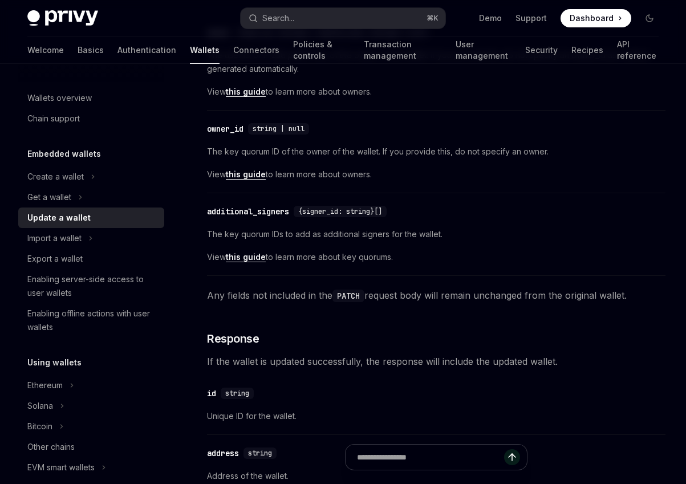
scroll to position [463, 0]
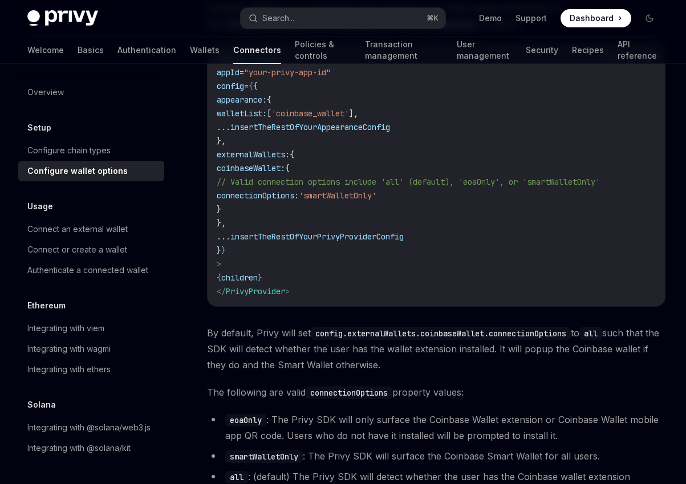
scroll to position [1635, 0]
